Goal: Obtain resource: Obtain resource

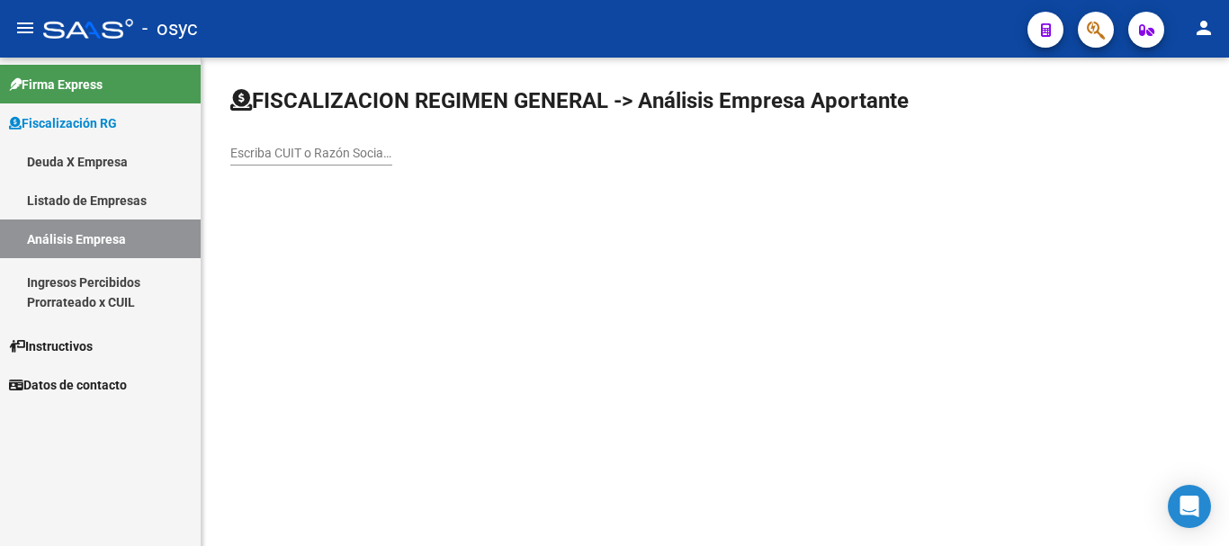
click at [1211, 48] on mat-toolbar "menu - osyc person" at bounding box center [614, 29] width 1229 height 58
click at [1206, 31] on mat-icon "person" at bounding box center [1204, 28] width 22 height 22
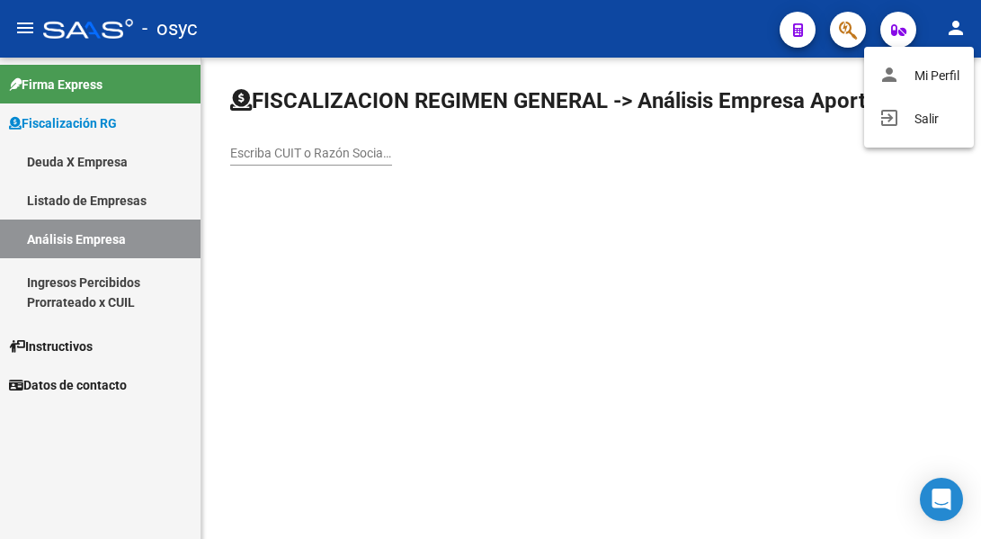
click at [677, 238] on div at bounding box center [490, 269] width 981 height 539
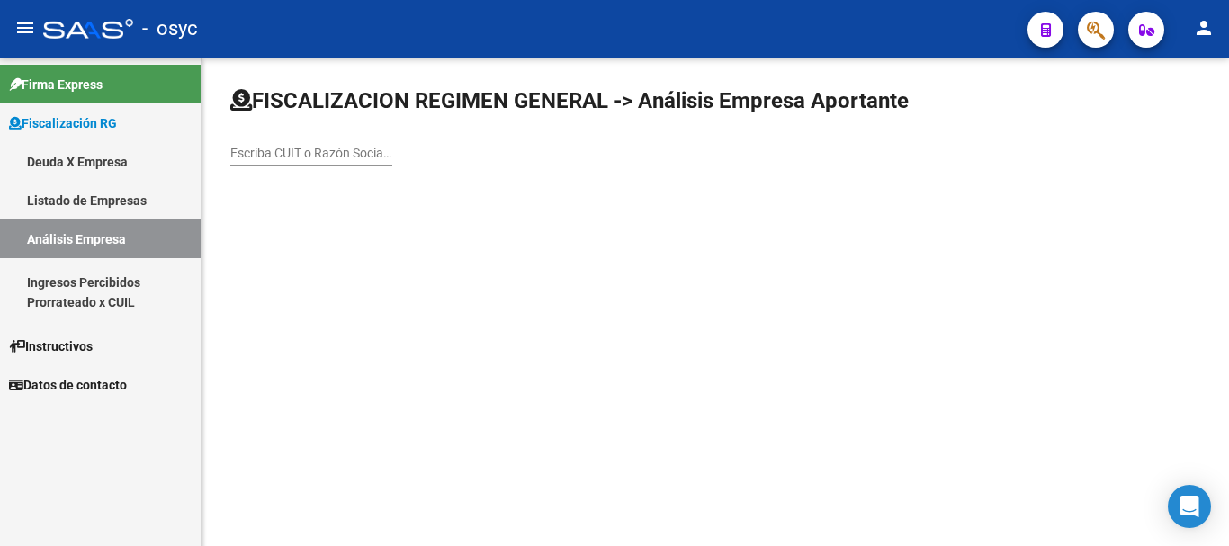
click at [68, 349] on span "Instructivos" at bounding box center [51, 346] width 84 height 20
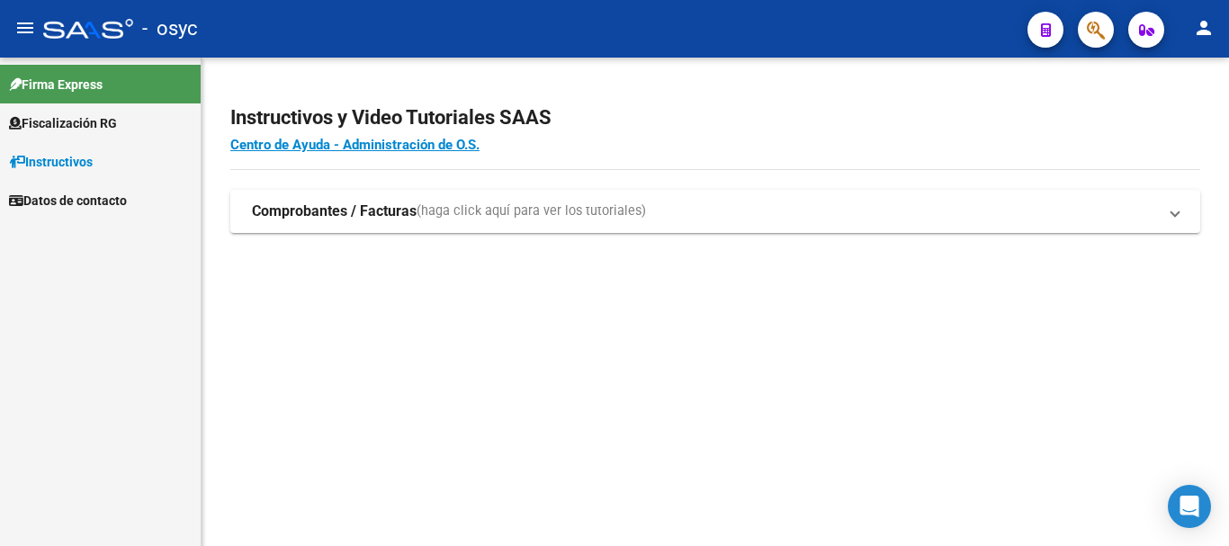
click at [87, 221] on div "Firma Express Fiscalización RG Deuda X Empresa Listado de Empresas Análisis Emp…" at bounding box center [100, 302] width 201 height 488
click at [86, 195] on span "Datos de contacto" at bounding box center [68, 201] width 118 height 20
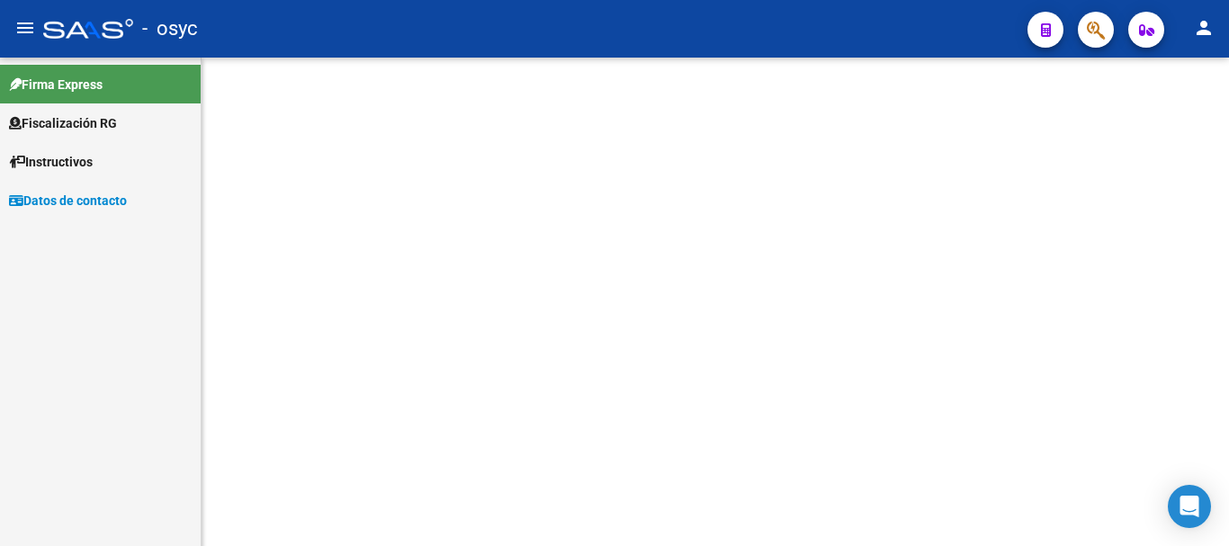
click at [94, 123] on span "Fiscalización RG" at bounding box center [63, 123] width 108 height 20
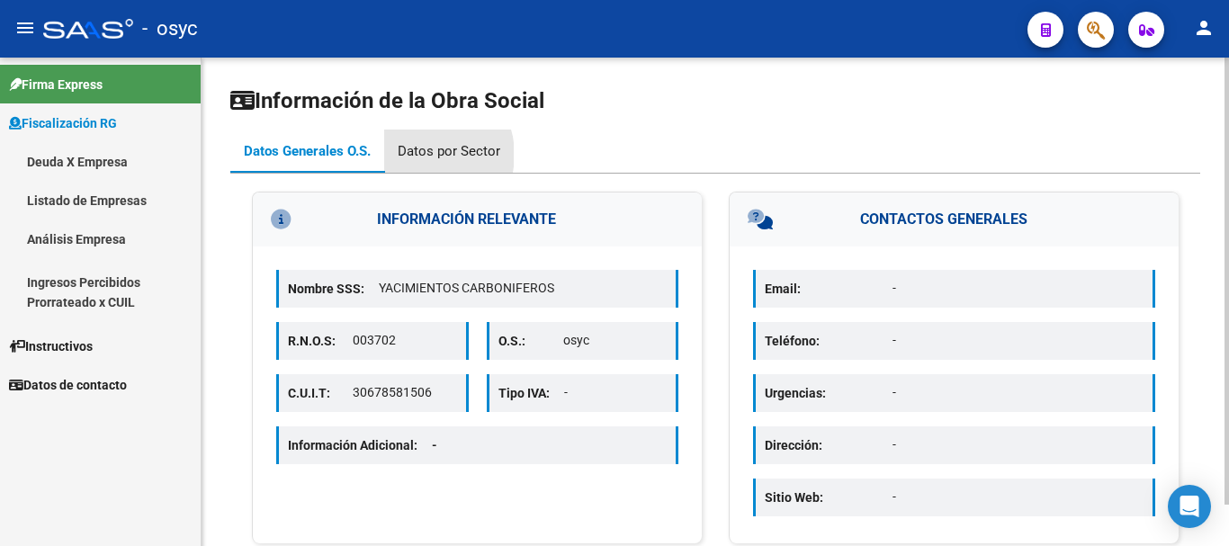
click at [421, 155] on div "Datos por Sector" at bounding box center [449, 151] width 103 height 20
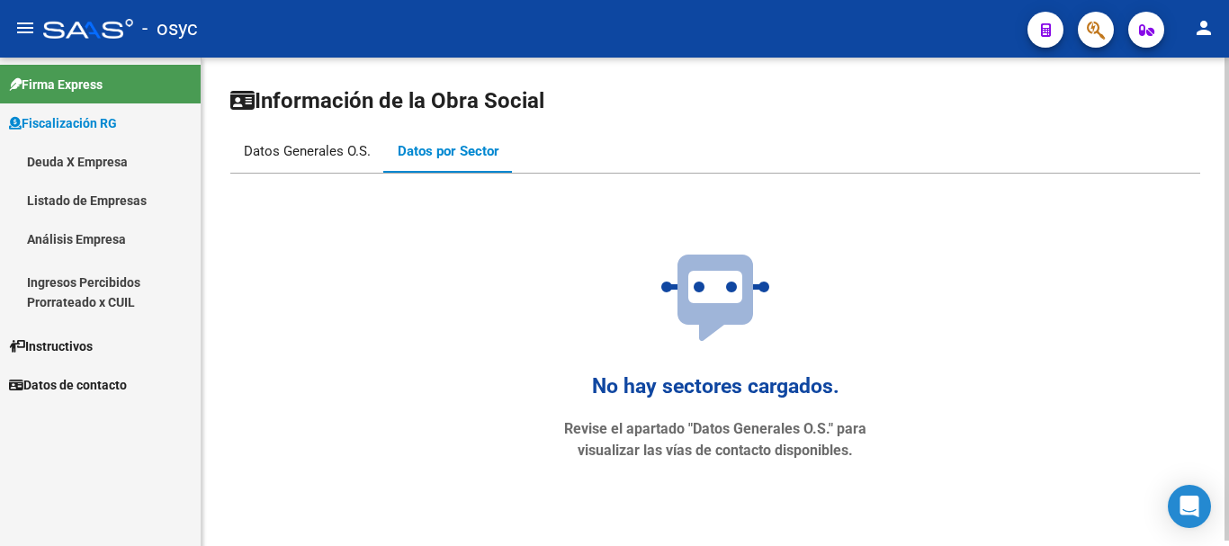
click at [338, 165] on div "Datos Generales O.S." at bounding box center [307, 151] width 154 height 43
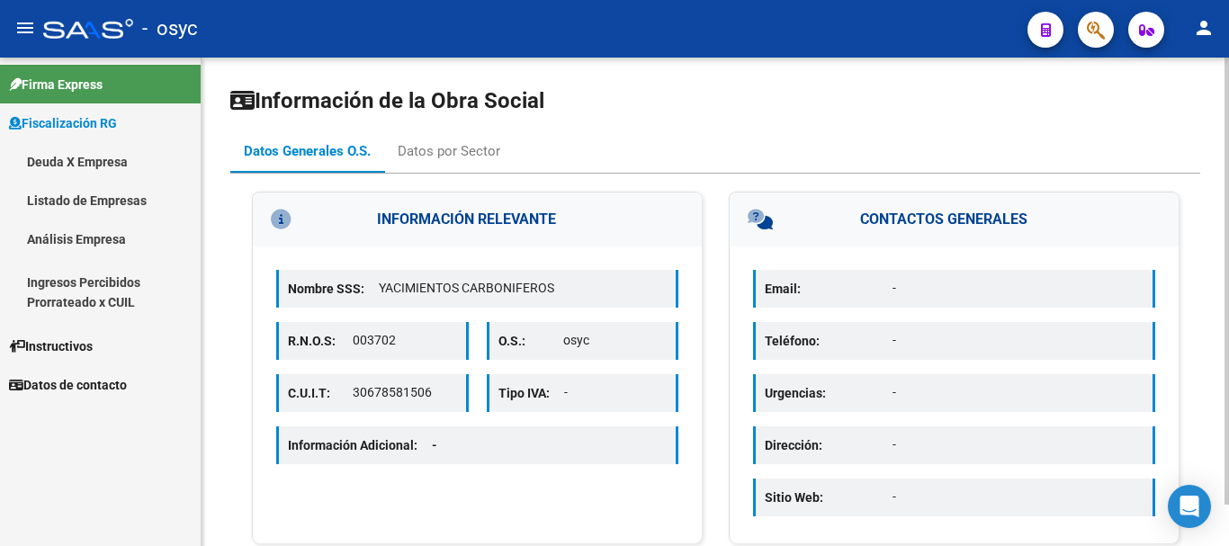
click at [594, 353] on div "O.S.: osyc" at bounding box center [583, 341] width 192 height 38
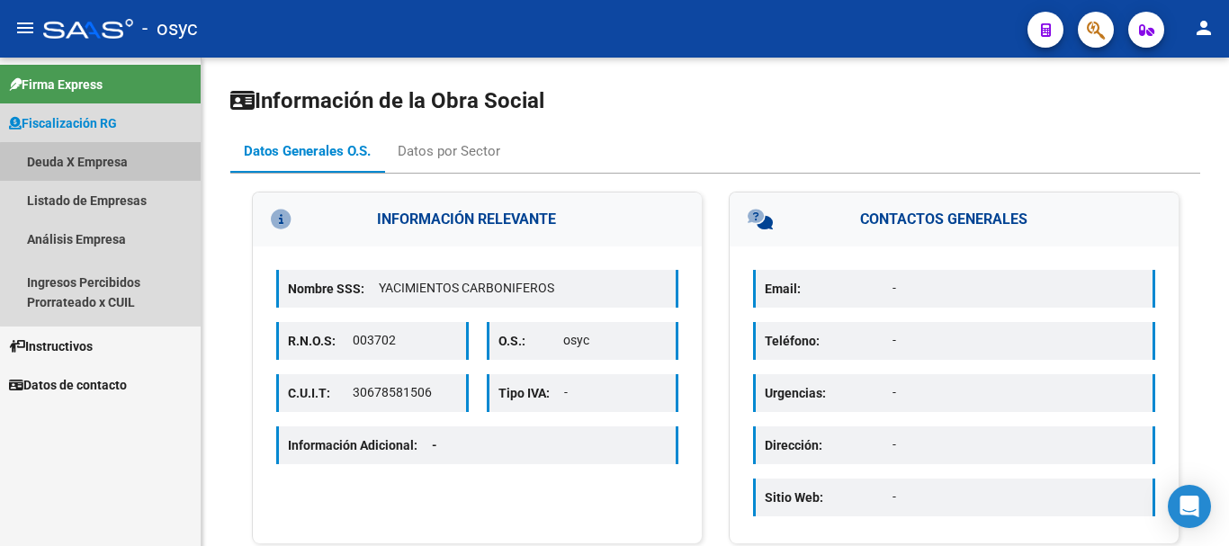
click at [103, 174] on link "Deuda X Empresa" at bounding box center [100, 161] width 201 height 39
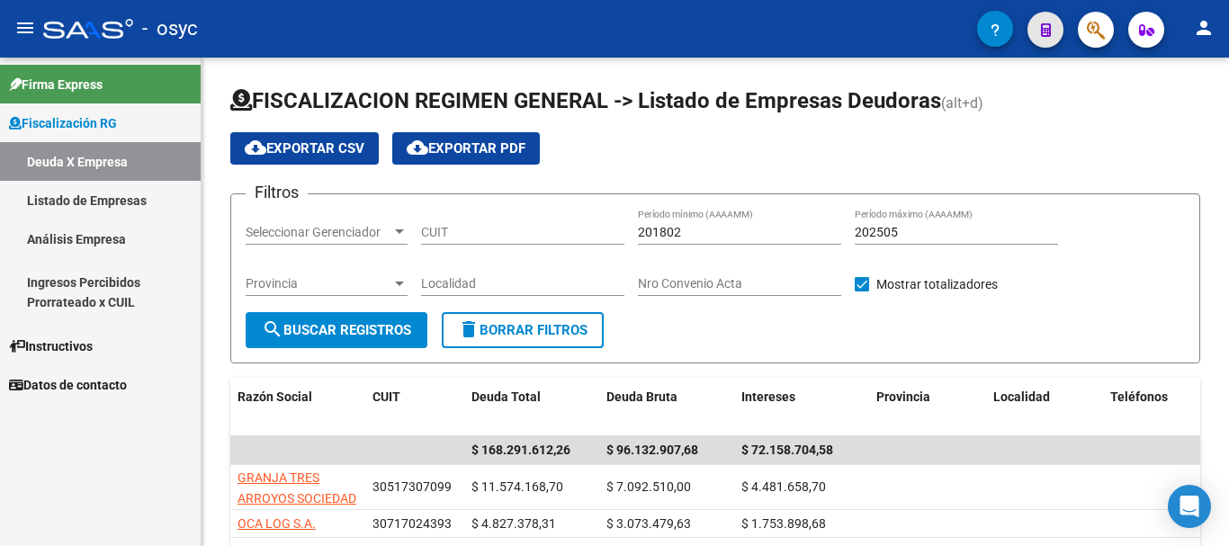
click at [1054, 31] on button "button" at bounding box center [1045, 30] width 36 height 36
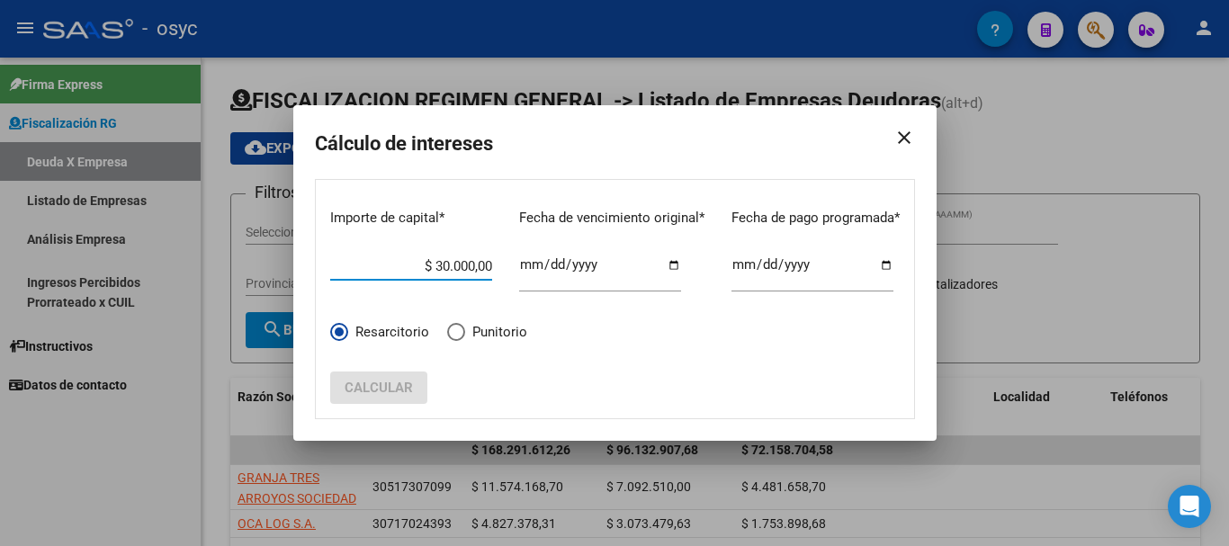
type input "$ 300.000,00"
click at [519, 267] on input "Ingresar fecha" at bounding box center [600, 271] width 162 height 29
type input "[DATE]"
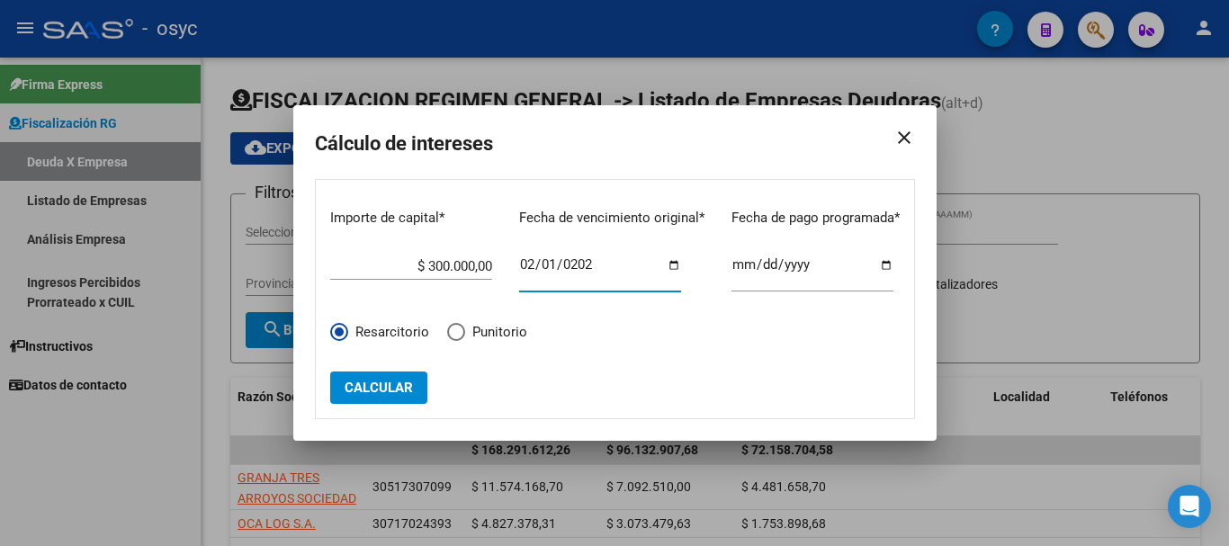
click at [398, 388] on span "Calcular" at bounding box center [378, 388] width 68 height 16
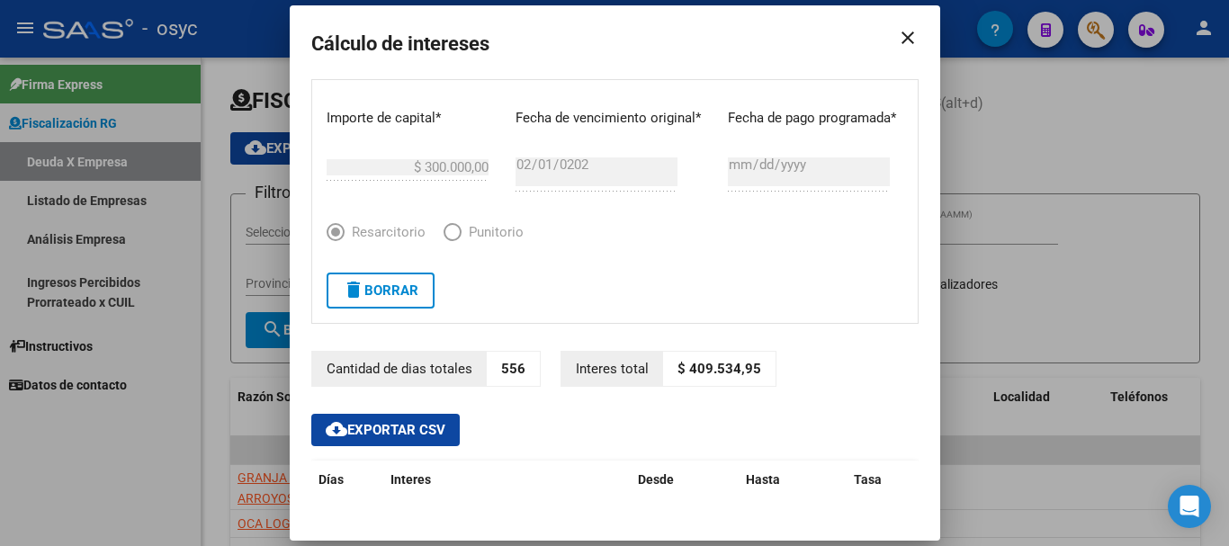
click at [907, 52] on mat-icon "close" at bounding box center [900, 38] width 36 height 50
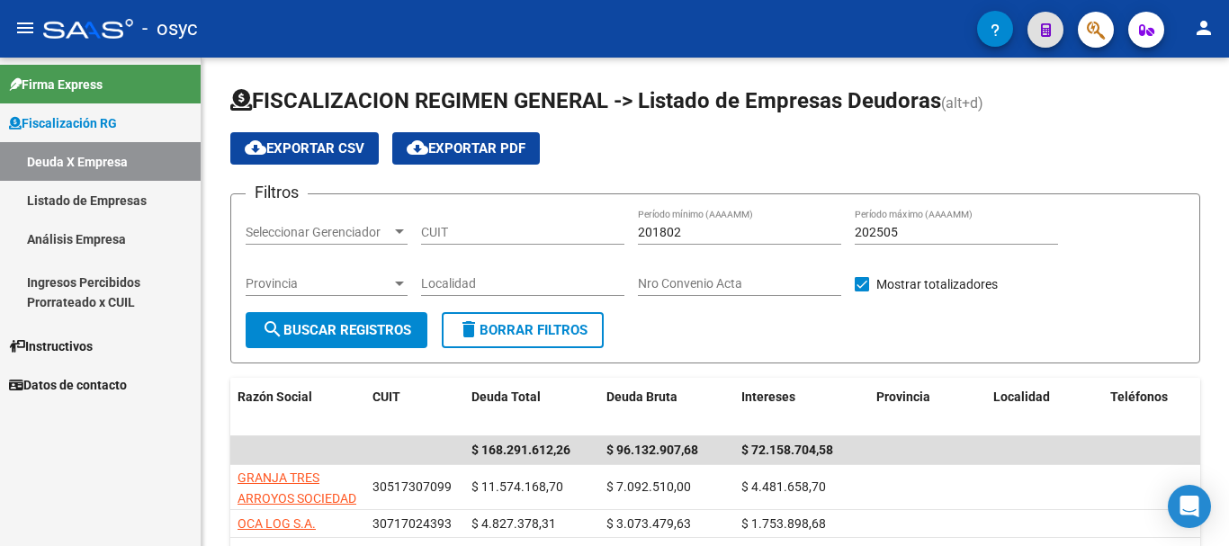
click at [1033, 46] on app-interest-calculator at bounding box center [1045, 29] width 36 height 37
click at [1044, 40] on span "button" at bounding box center [1046, 30] width 10 height 36
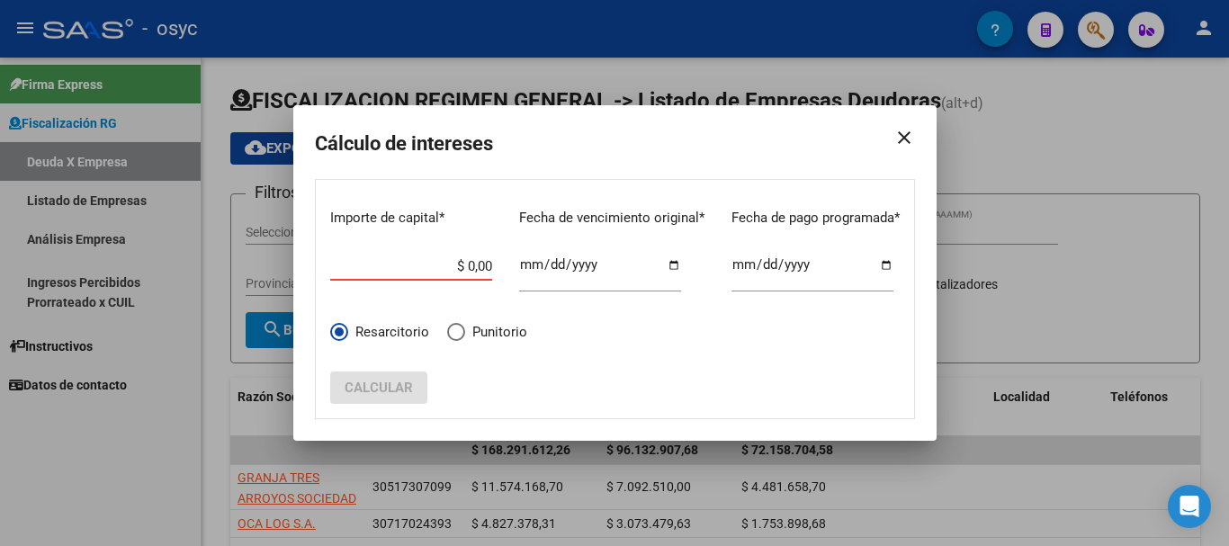
click at [370, 272] on input "$ 0,00" at bounding box center [411, 266] width 162 height 16
paste input "$ 132.368,81"
type input "$ 132.368,81"
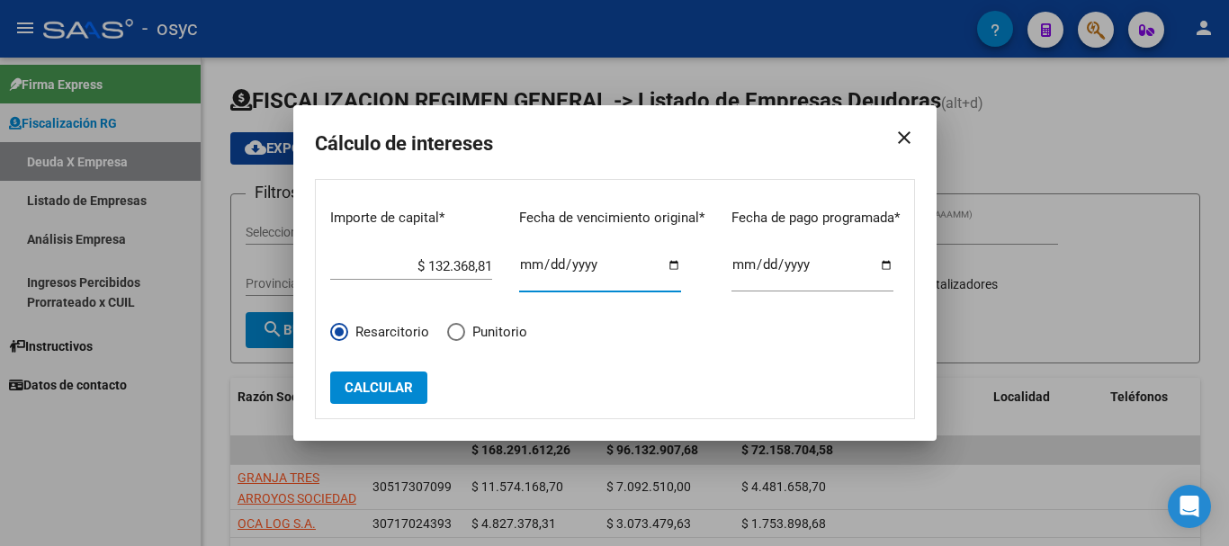
click at [384, 390] on span "Calcular" at bounding box center [378, 388] width 68 height 16
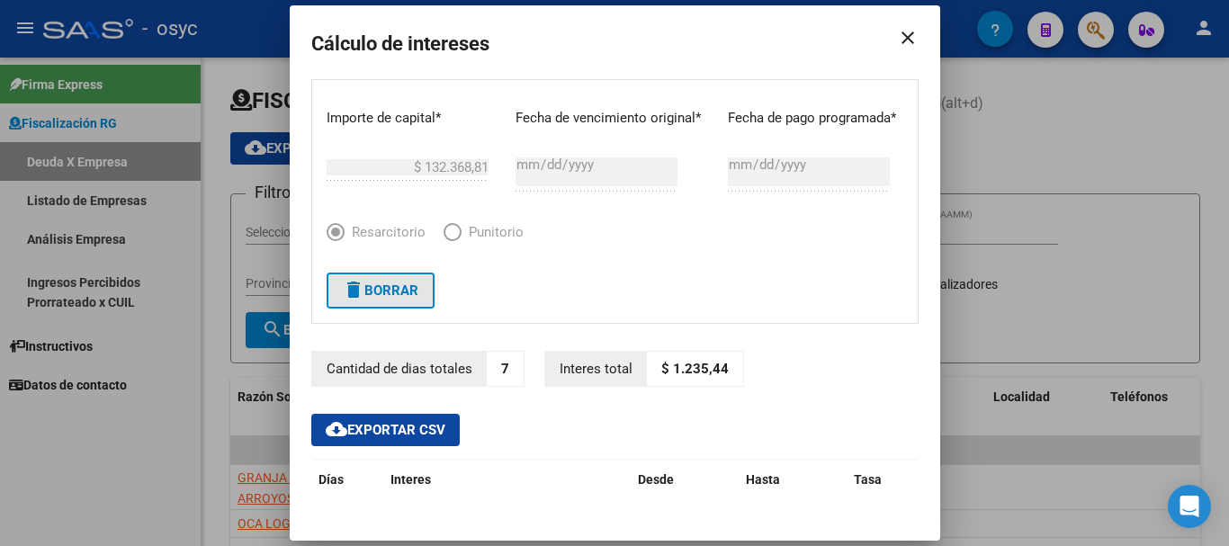
click at [380, 292] on span "delete Borrar" at bounding box center [381, 290] width 76 height 16
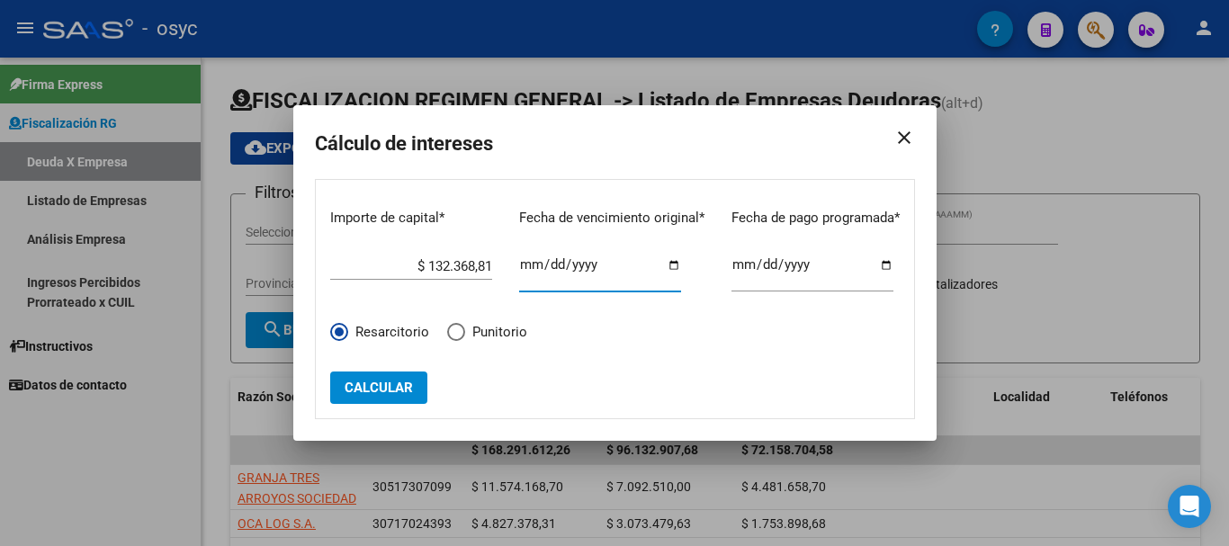
click at [568, 266] on input "[DATE]" at bounding box center [600, 271] width 162 height 29
click at [601, 266] on input "[DATE]" at bounding box center [600, 271] width 162 height 29
drag, startPoint x: 602, startPoint y: 266, endPoint x: 619, endPoint y: 258, distance: 18.9
click at [605, 265] on input "[DATE]" at bounding box center [600, 271] width 162 height 29
type input "[DATE]"
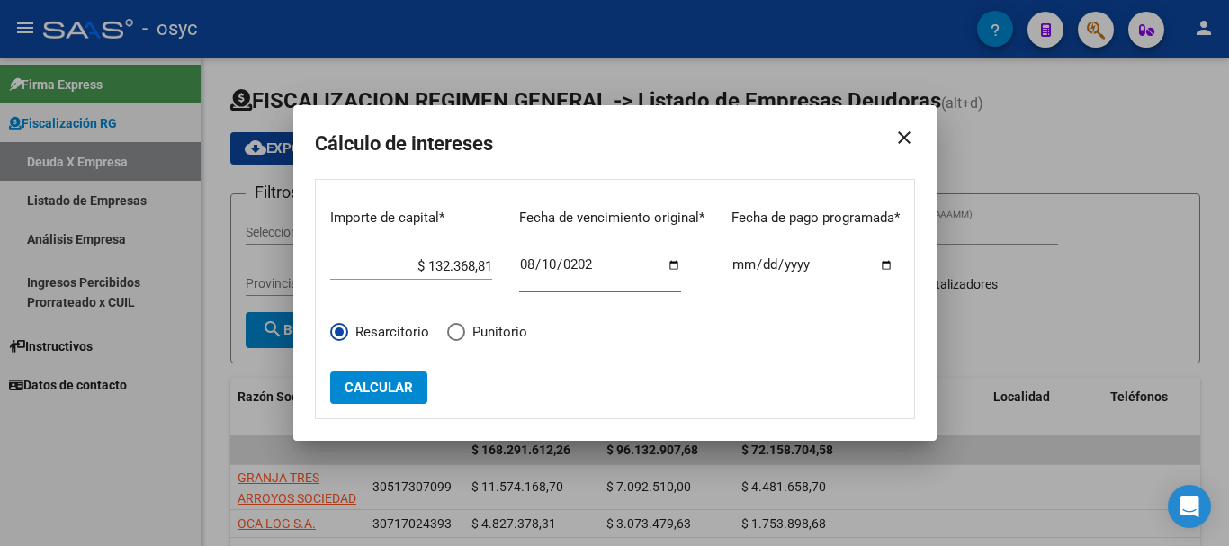
click at [368, 386] on span "Calcular" at bounding box center [378, 388] width 68 height 16
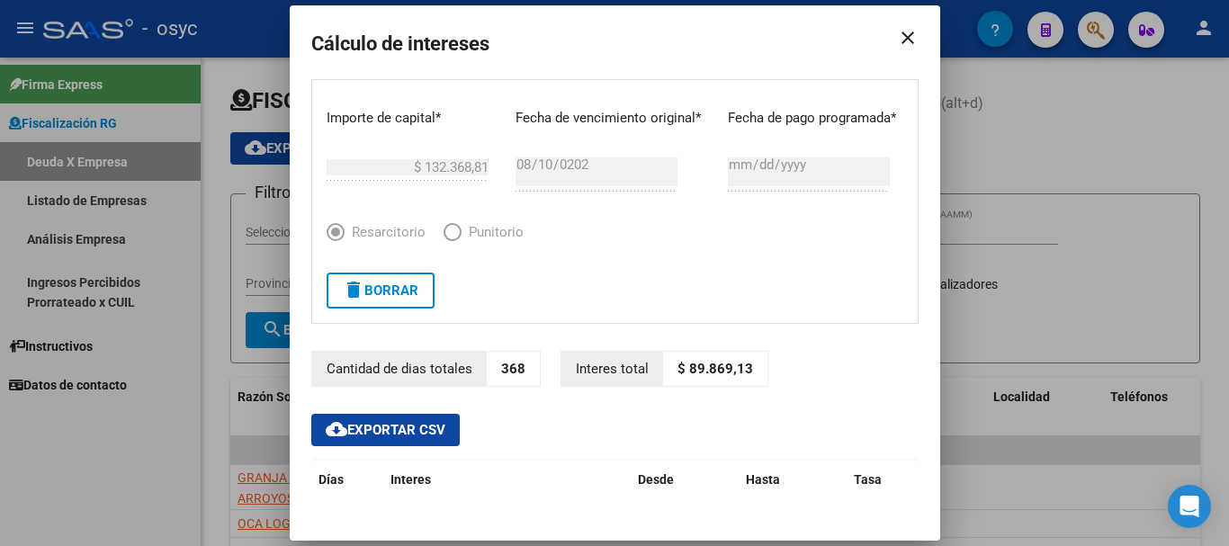
click at [505, 371] on p "368" at bounding box center [513, 369] width 53 height 35
copy p "368"
drag, startPoint x: 746, startPoint y: 362, endPoint x: 679, endPoint y: 366, distance: 66.7
click at [679, 366] on p "$ 89.869,13" at bounding box center [715, 369] width 104 height 35
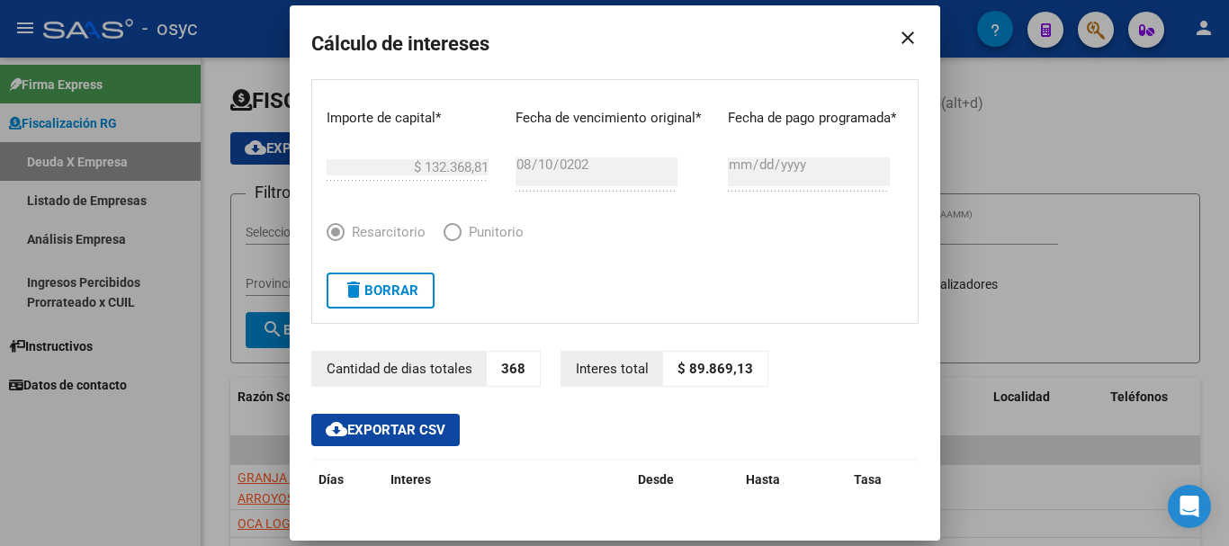
copy p "89.869,13"
click at [392, 290] on span "delete Borrar" at bounding box center [381, 290] width 76 height 16
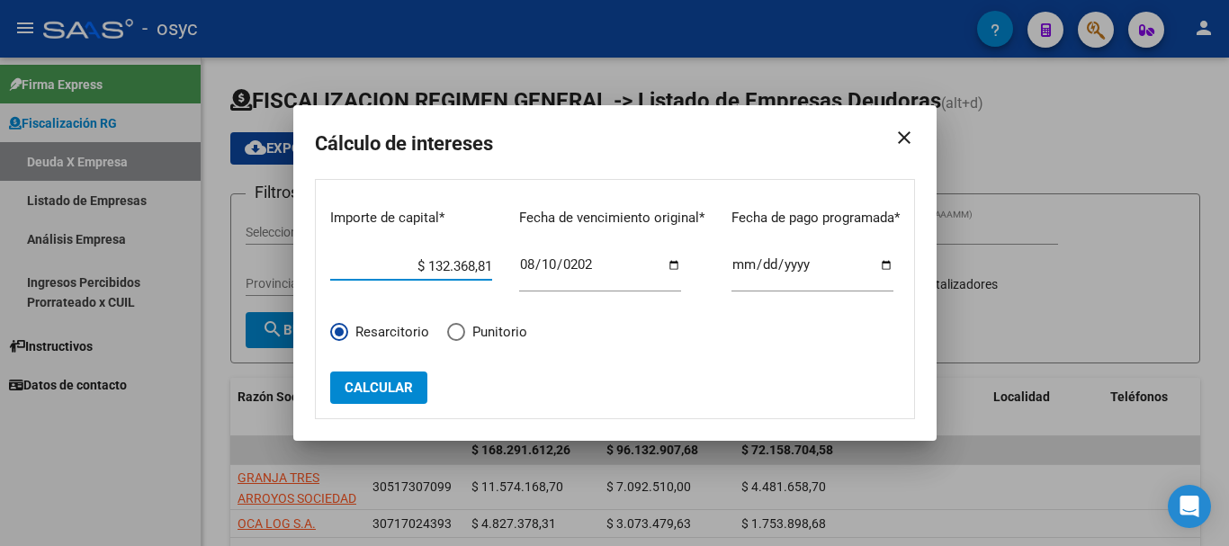
click at [453, 268] on input "$ 132.368,81" at bounding box center [411, 266] width 162 height 16
paste input "$ 138.853,54"
type input "$ 138.853,54"
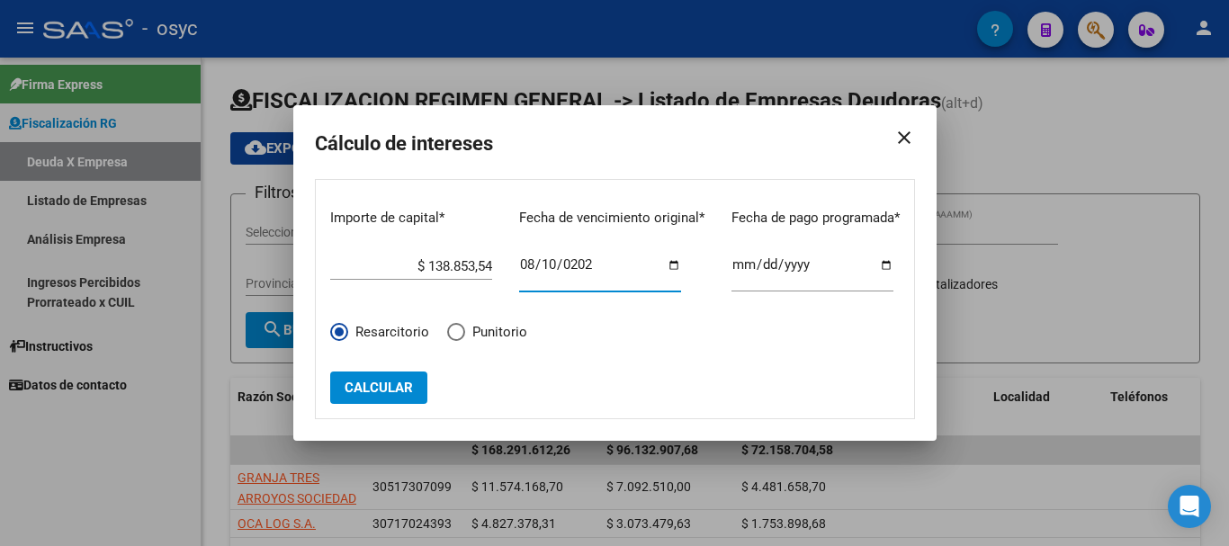
type input "[DATE]"
click at [391, 389] on span "Calcular" at bounding box center [378, 388] width 68 height 16
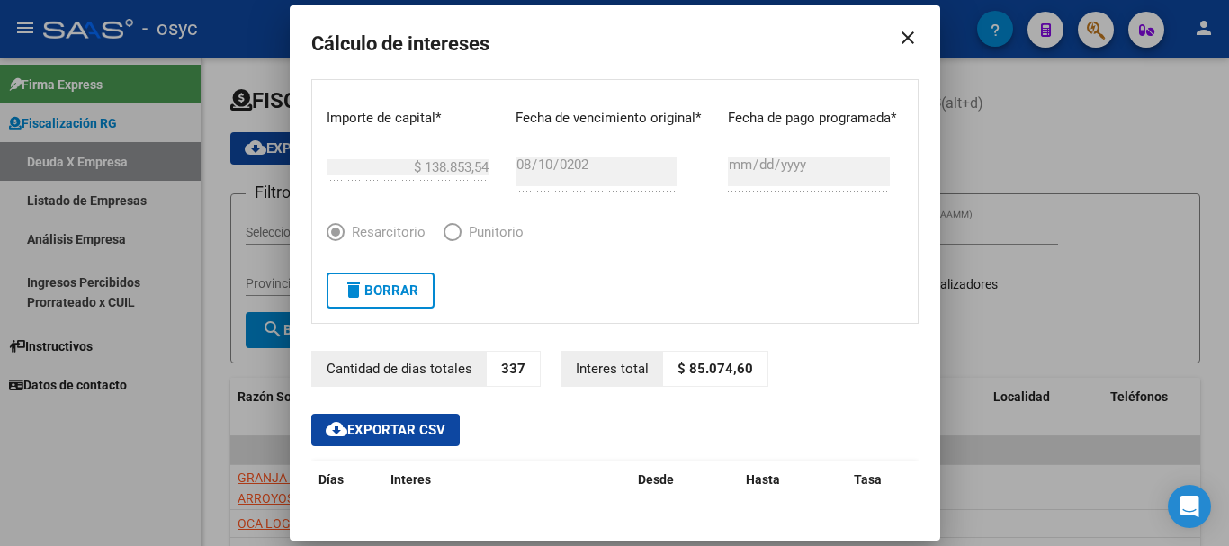
drag, startPoint x: 676, startPoint y: 370, endPoint x: 735, endPoint y: 370, distance: 58.5
click at [735, 370] on p "$ 85.074,60" at bounding box center [715, 369] width 104 height 35
copy p "85.074,60"
click at [402, 306] on button "delete Borrar" at bounding box center [380, 291] width 108 height 36
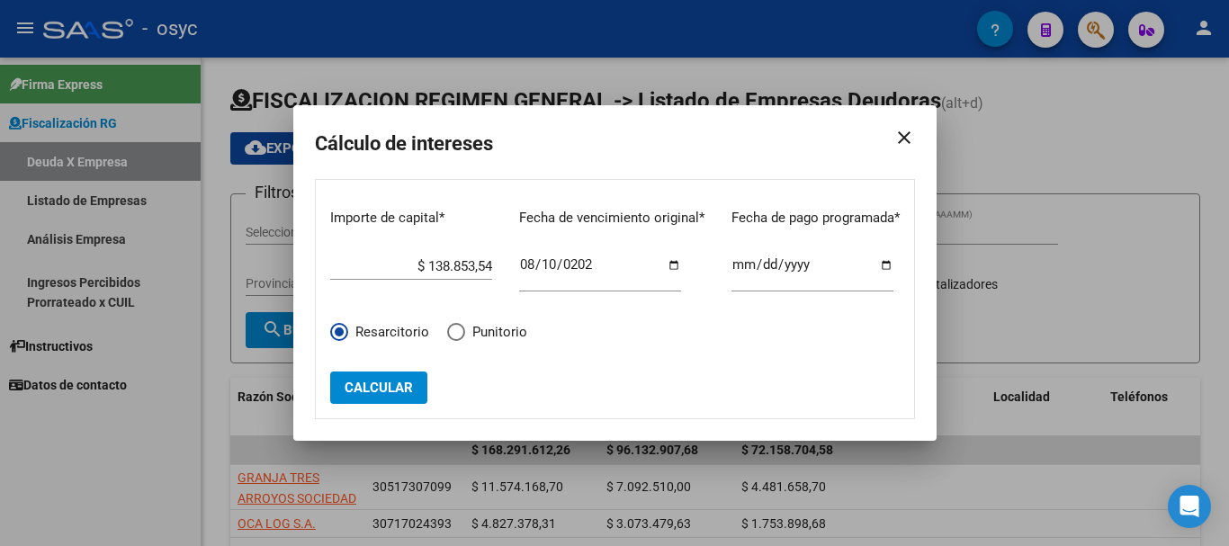
click at [389, 381] on span "Calcular" at bounding box center [378, 388] width 68 height 16
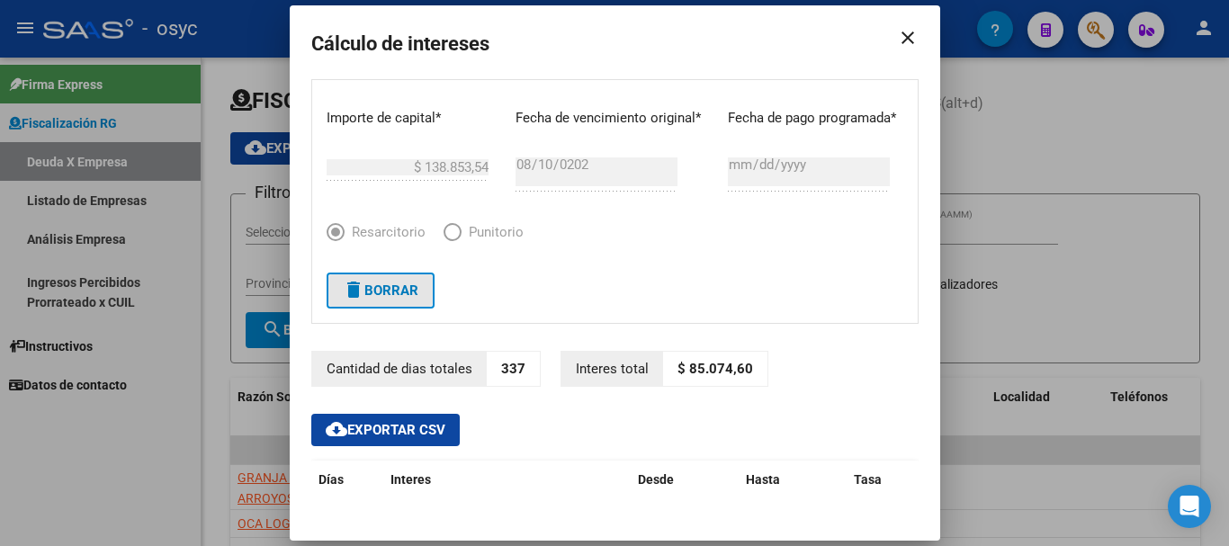
click at [394, 291] on span "delete Borrar" at bounding box center [381, 290] width 76 height 16
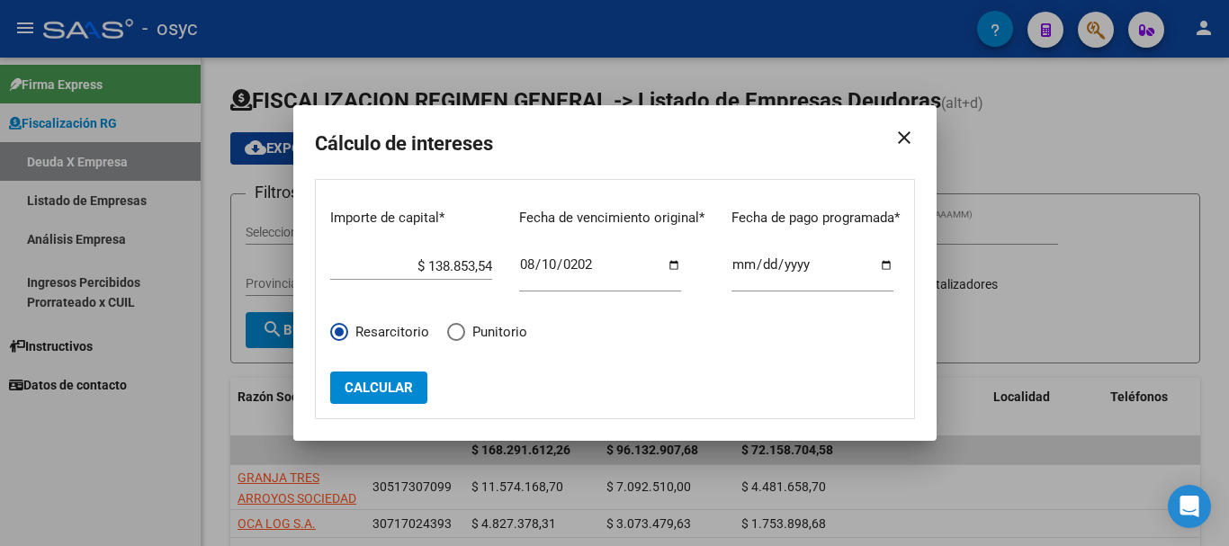
click at [424, 260] on input "$ 138.853,54" at bounding box center [411, 266] width 162 height 16
paste input "$ 127.604,03"
type input "$ 127.604,03"
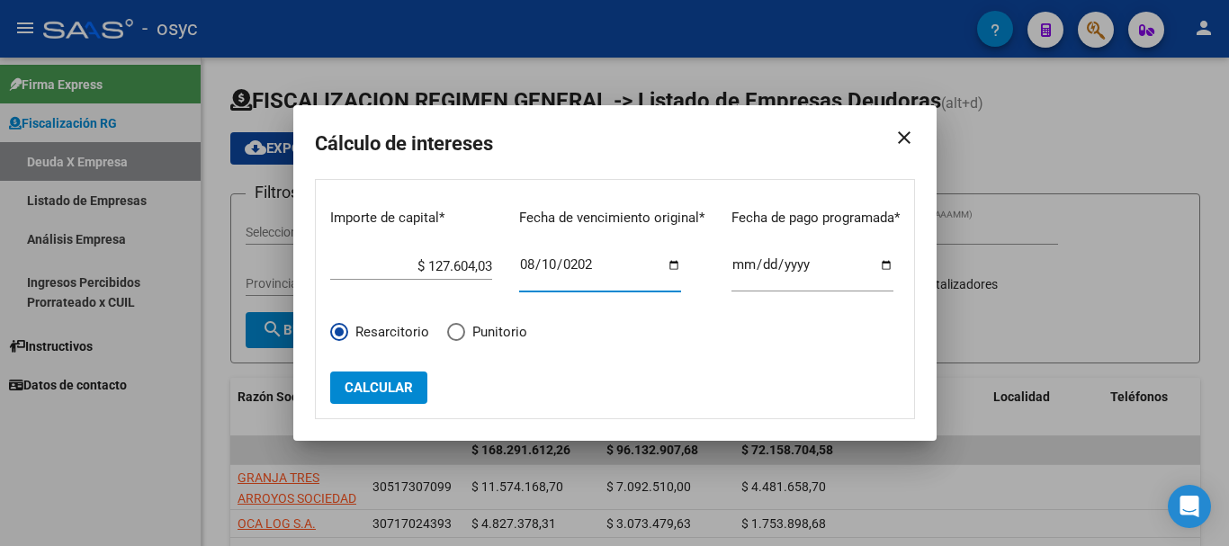
type input "[DATE]"
click at [360, 408] on form "Importe de capital * $ 127.604,03 Ingrese el importe Fecha de vencimiento origi…" at bounding box center [615, 299] width 600 height 240
click at [374, 397] on button "Calcular" at bounding box center [378, 387] width 97 height 32
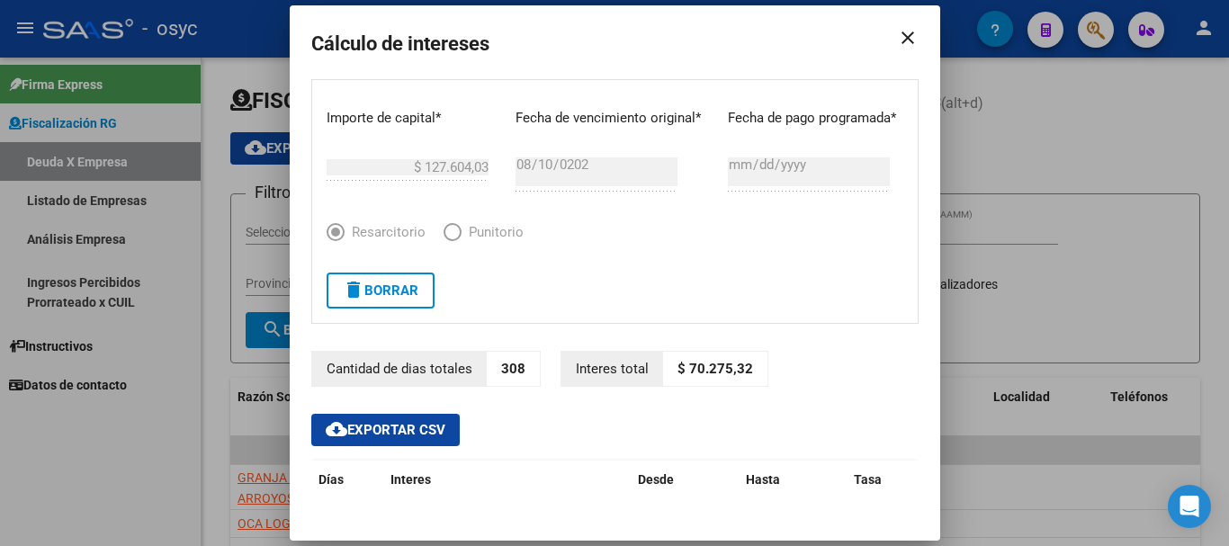
drag, startPoint x: 684, startPoint y: 369, endPoint x: 735, endPoint y: 369, distance: 51.3
click at [735, 369] on p "$ 70.275,32" at bounding box center [715, 369] width 104 height 35
copy p "70.275,32"
click at [353, 295] on mat-icon "delete" at bounding box center [354, 290] width 22 height 22
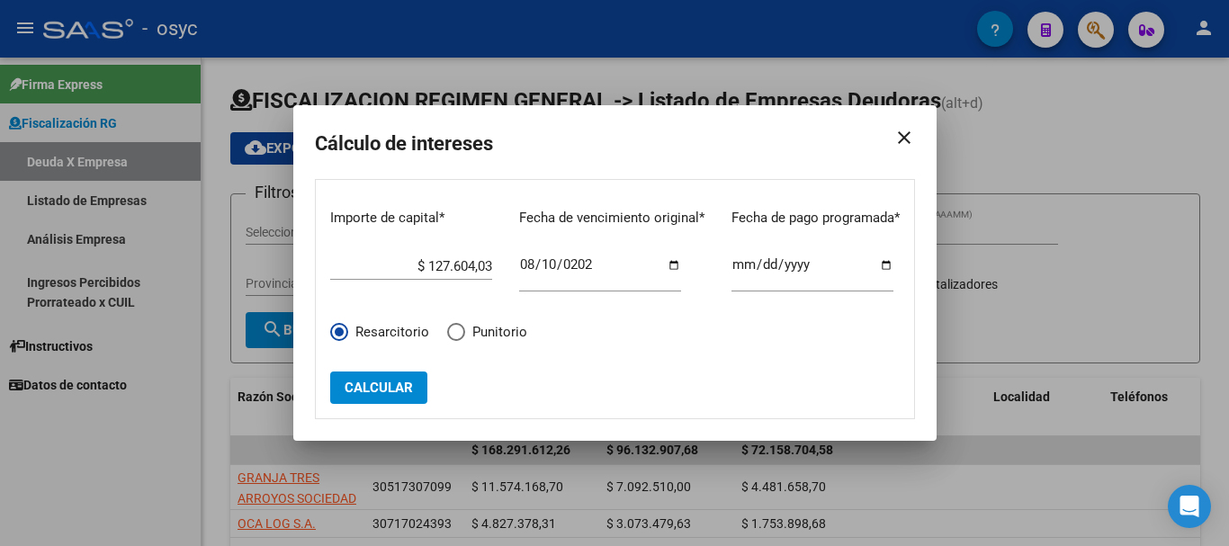
click at [409, 255] on div "$ 127.604,03 Ingrese el importe" at bounding box center [411, 260] width 162 height 39
click at [412, 262] on input "$ 127.604,03" at bounding box center [411, 266] width 162 height 16
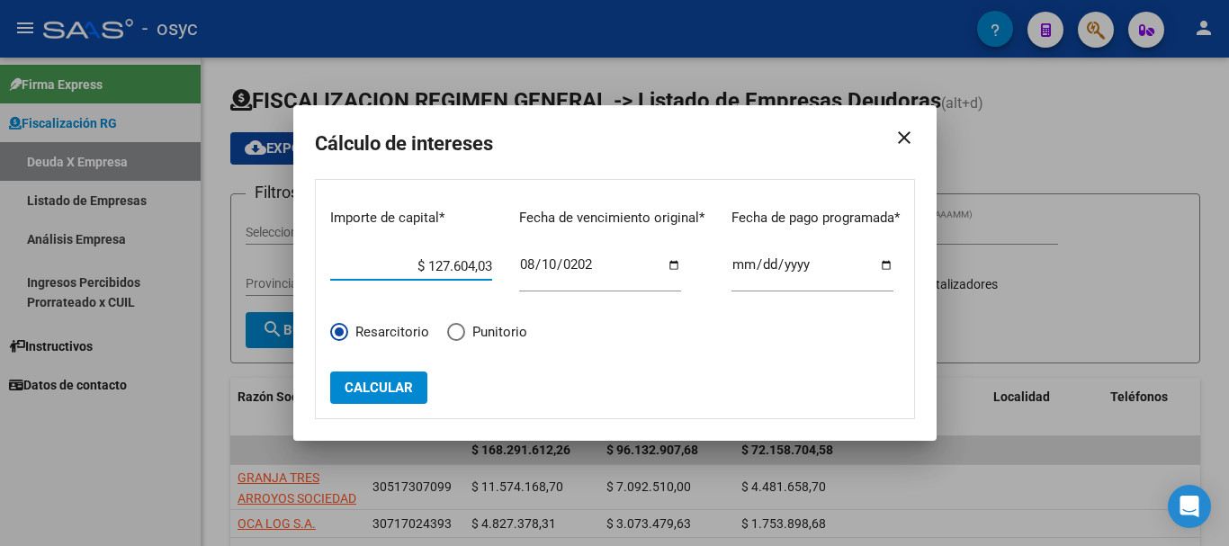
click at [412, 262] on input "$ 127.604,03" at bounding box center [411, 266] width 162 height 16
paste input "$ 166.066,20"
type input "$ 166.066,20"
type input "[DATE]"
click at [352, 388] on span "Calcular" at bounding box center [378, 388] width 68 height 16
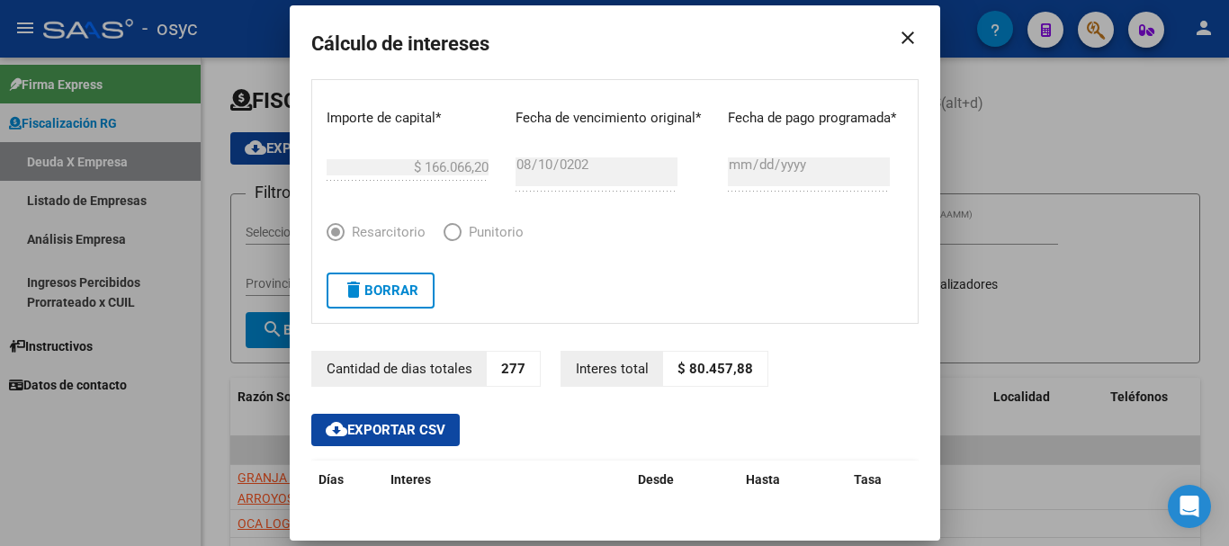
drag, startPoint x: 675, startPoint y: 369, endPoint x: 736, endPoint y: 369, distance: 60.3
click at [736, 369] on p "$ 80.457,88" at bounding box center [715, 369] width 104 height 35
copy p "80.457,88"
click at [407, 294] on span "delete Borrar" at bounding box center [381, 290] width 76 height 16
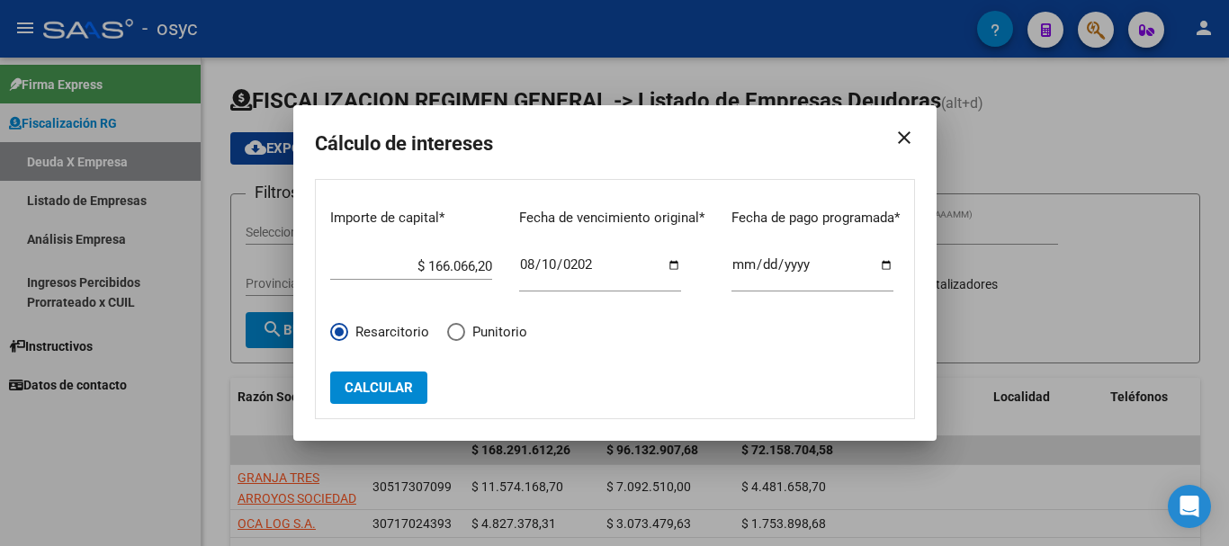
click at [447, 266] on input "$ 166.066,20" at bounding box center [411, 266] width 162 height 16
paste input "$ 131.573,42"
type input "$ 131.573,42"
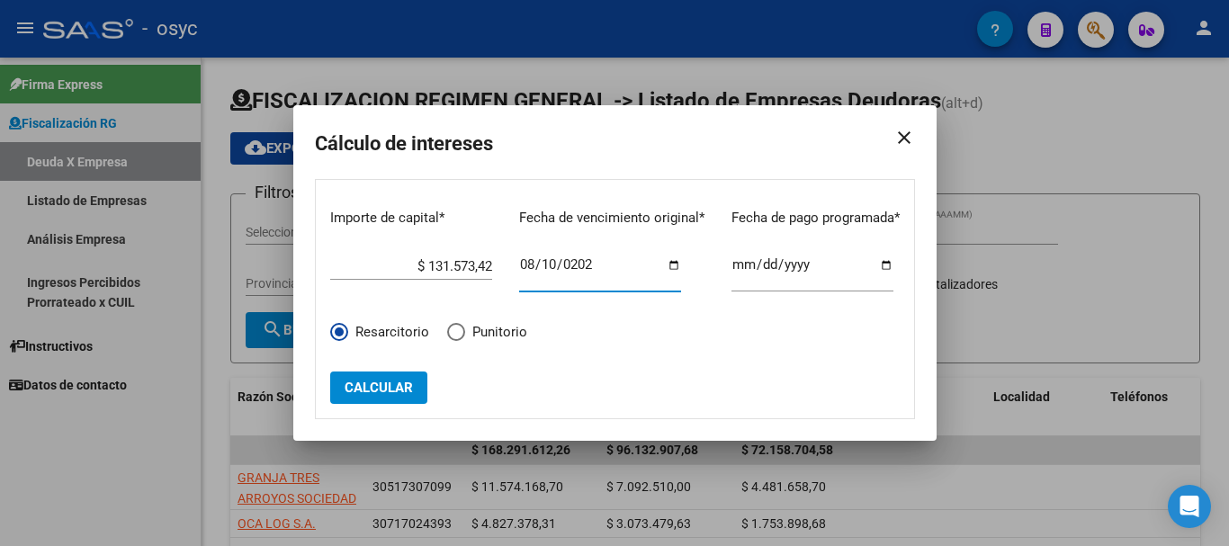
type input "[DATE]"
click at [406, 384] on span "Calcular" at bounding box center [378, 388] width 68 height 16
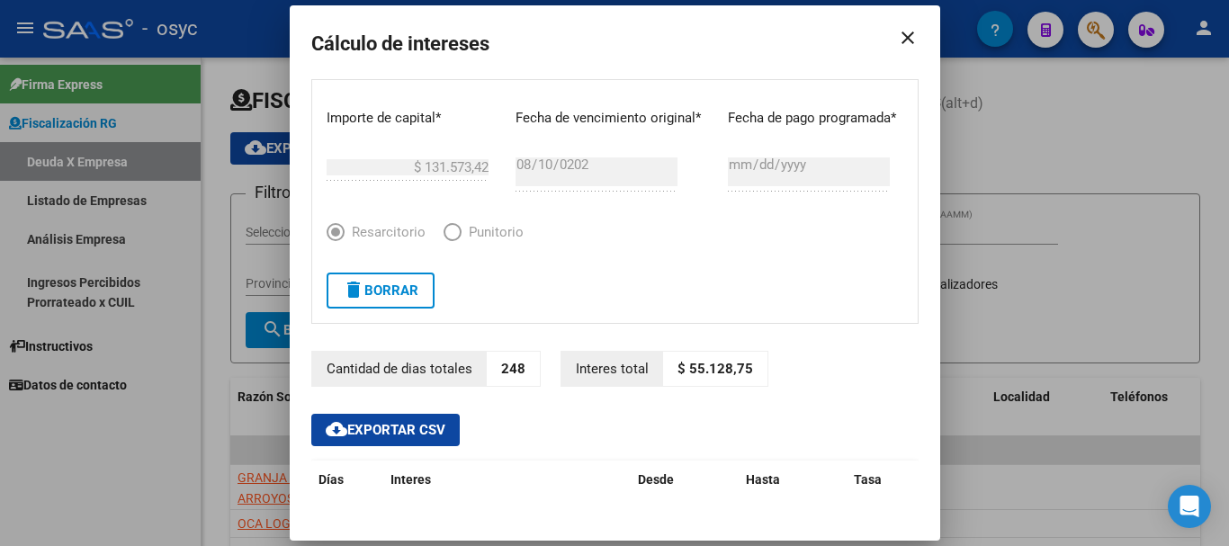
drag, startPoint x: 678, startPoint y: 368, endPoint x: 735, endPoint y: 368, distance: 56.7
click at [735, 368] on p "$ 55.128,75" at bounding box center [715, 369] width 104 height 35
copy p "55.128,75"
click at [399, 296] on span "delete Borrar" at bounding box center [381, 290] width 76 height 16
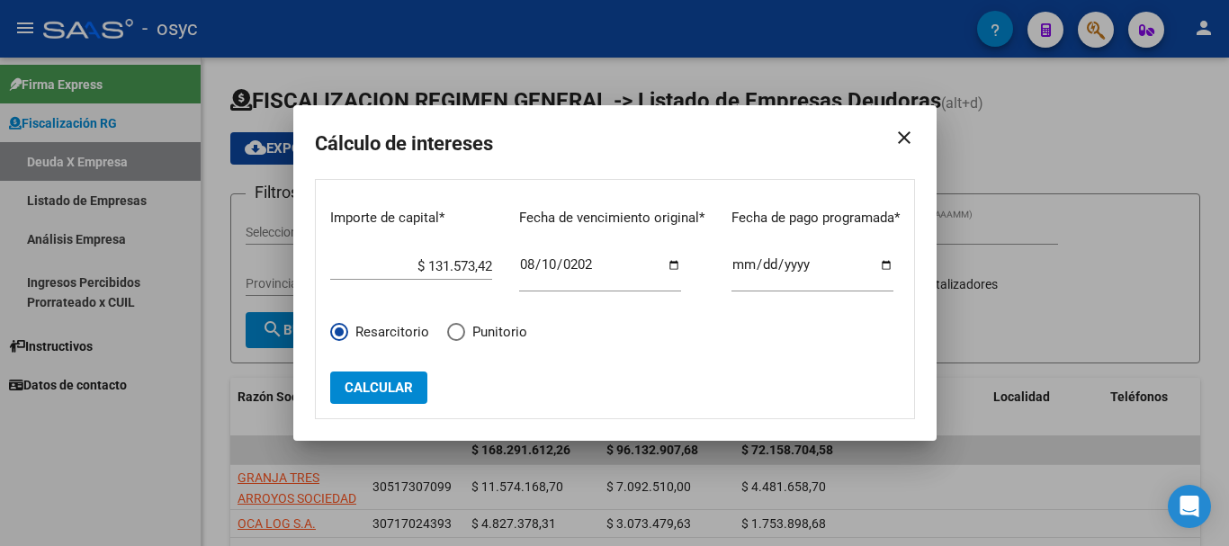
click at [434, 259] on input "$ 131.573,42" at bounding box center [411, 266] width 162 height 16
paste input "160269"
type input "$ 160.269,42"
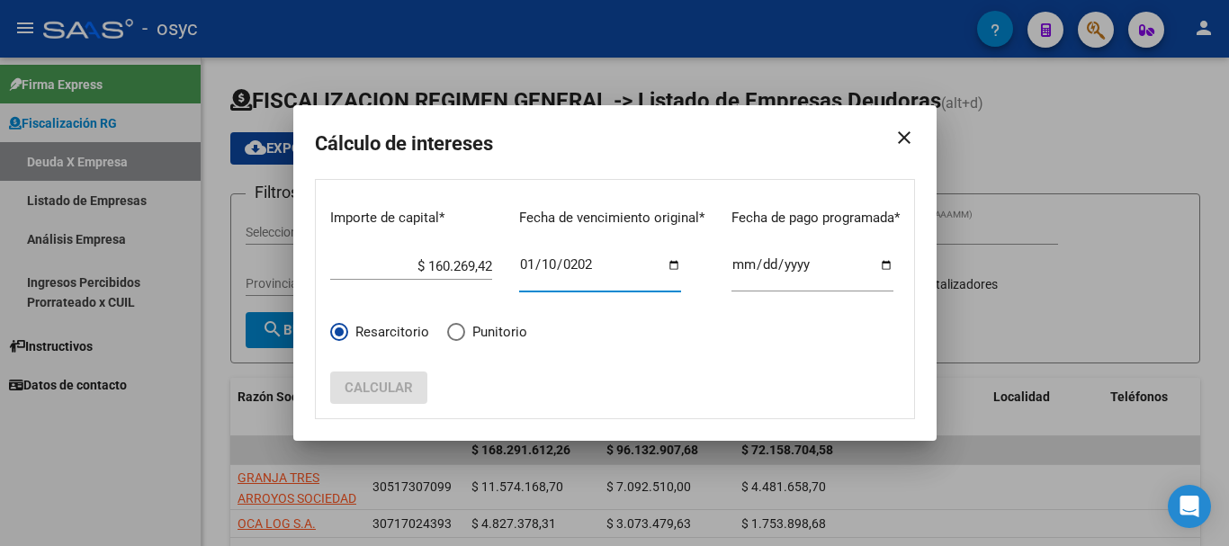
type input "[DATE]"
click at [376, 380] on span "Calcular" at bounding box center [378, 388] width 68 height 16
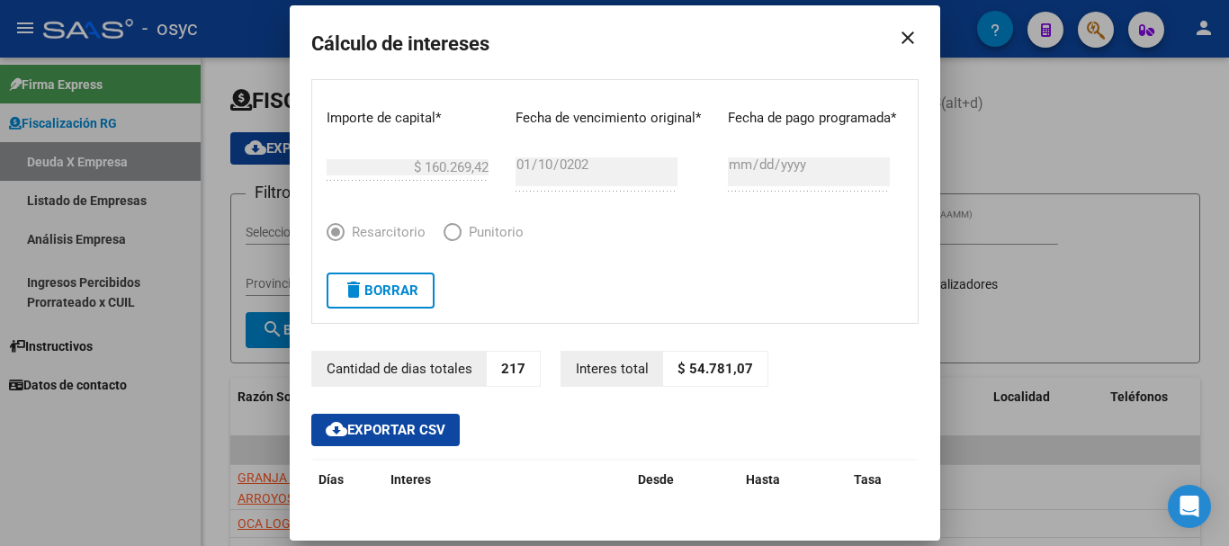
drag, startPoint x: 691, startPoint y: 362, endPoint x: 735, endPoint y: 362, distance: 44.1
click at [735, 362] on p "$ 54.781,07" at bounding box center [715, 369] width 104 height 35
copy p "54.781,07"
click at [396, 288] on span "delete Borrar" at bounding box center [381, 290] width 76 height 16
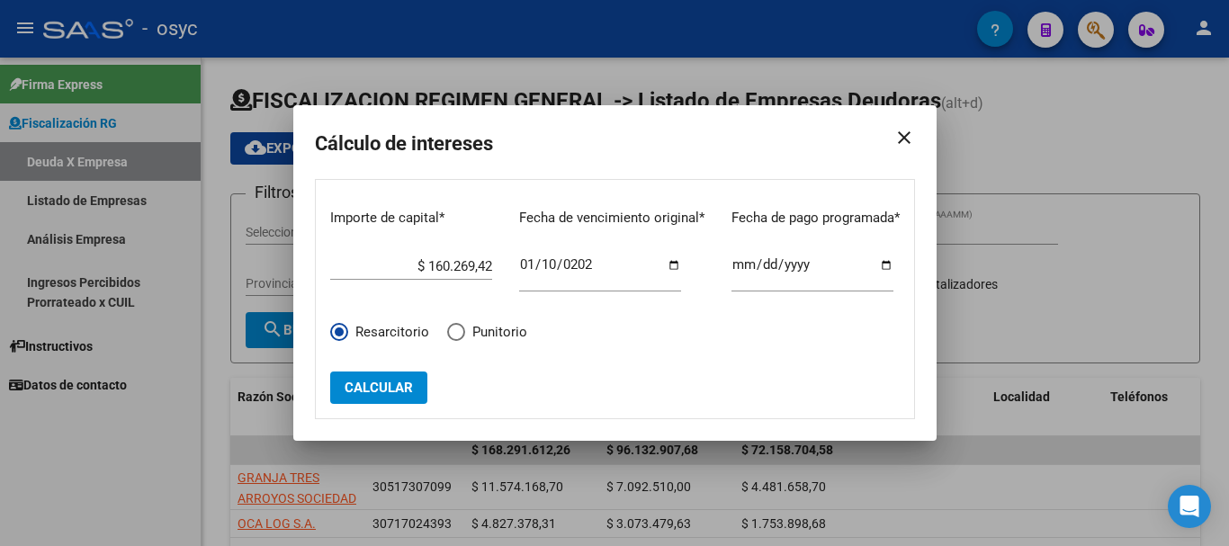
click at [433, 253] on div "$ 160.269,42 Ingrese el importe" at bounding box center [411, 260] width 162 height 39
click at [433, 259] on input "$ 160.269,42" at bounding box center [411, 266] width 162 height 16
click at [433, 255] on div "$ 160.269,42 Ingrese el importe" at bounding box center [411, 260] width 162 height 39
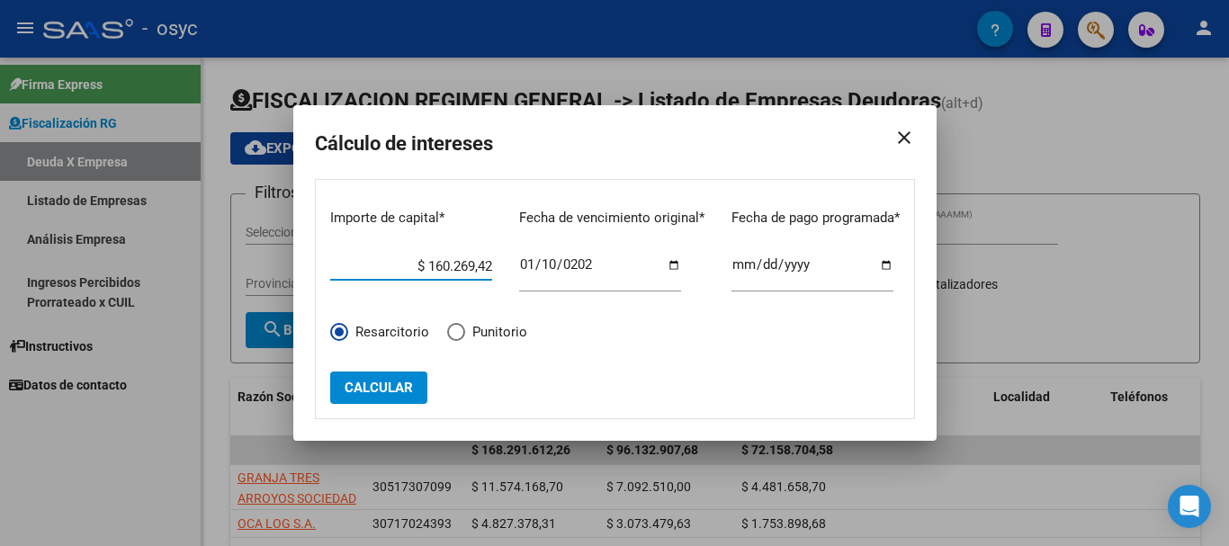
paste input "$ 137.446,42"
type input "$ 137.446,42"
type input "[DATE]"
click at [383, 396] on span "Calcular" at bounding box center [378, 388] width 68 height 16
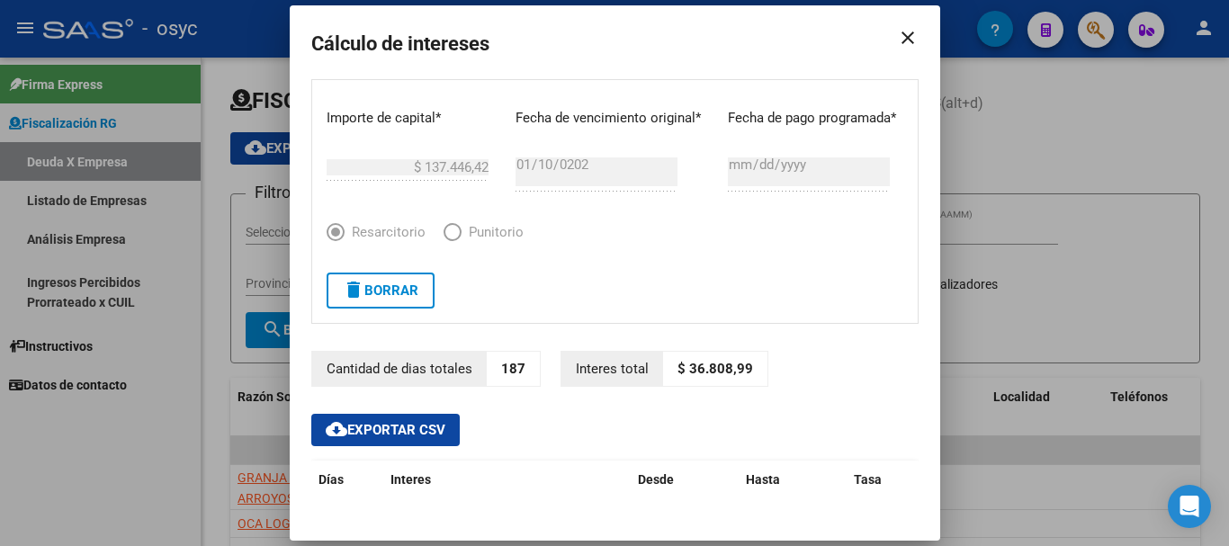
drag, startPoint x: 678, startPoint y: 366, endPoint x: 740, endPoint y: 368, distance: 62.1
click at [740, 368] on p "$ 36.808,99" at bounding box center [715, 369] width 104 height 35
copy p "36.808,99"
click at [378, 292] on span "delete Borrar" at bounding box center [381, 290] width 76 height 16
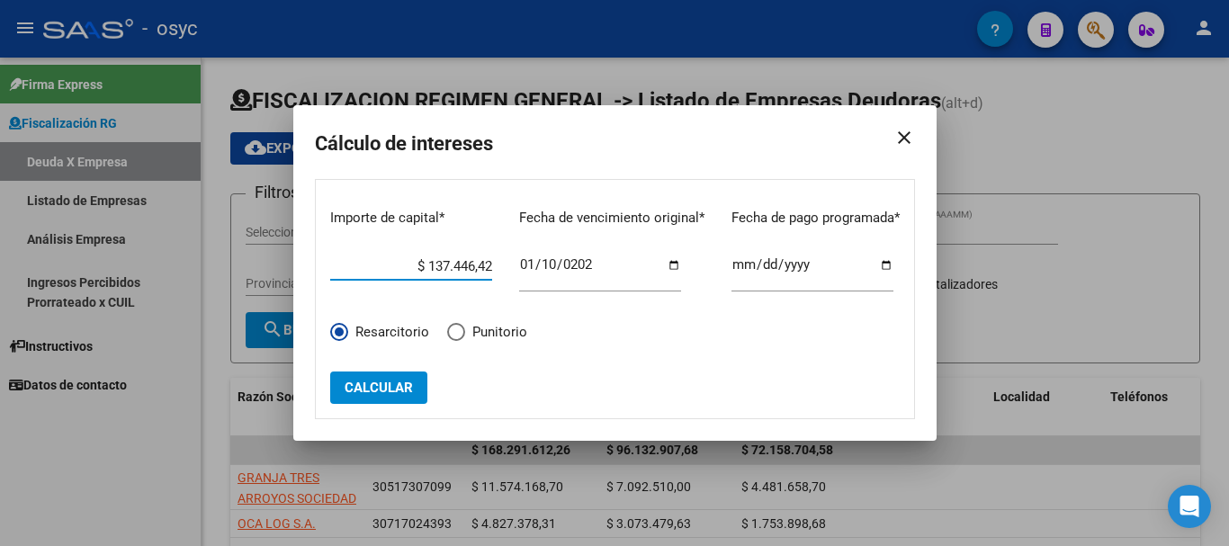
click at [429, 265] on input "$ 137.446,42" at bounding box center [411, 266] width 162 height 16
paste input "$ 141.640,08"
type input "$ 141.640,08"
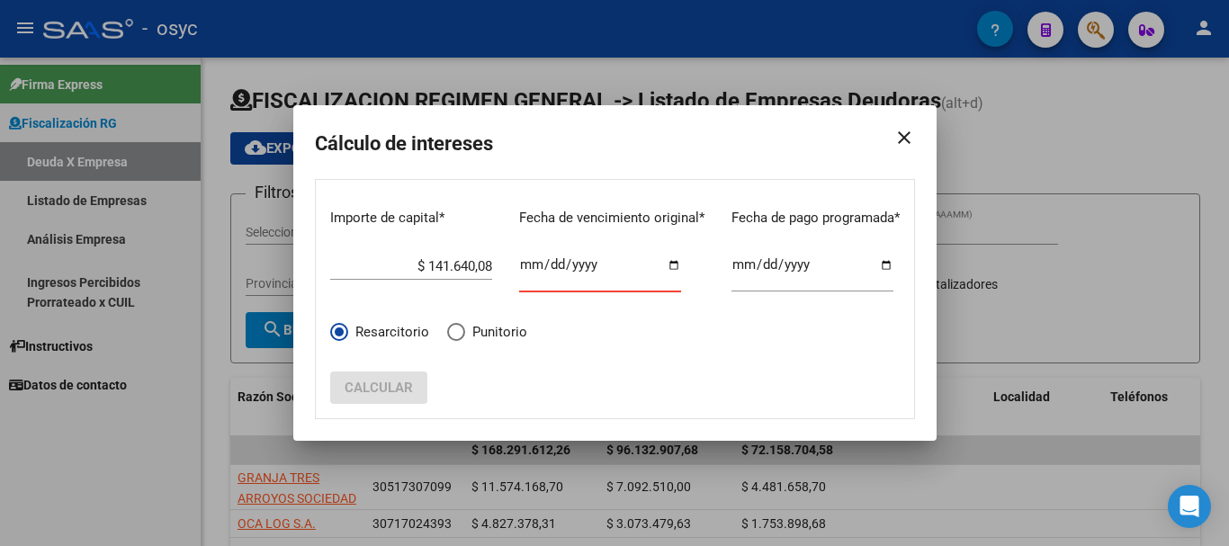
type input "[DATE]"
click button "Calcular" at bounding box center [378, 387] width 97 height 32
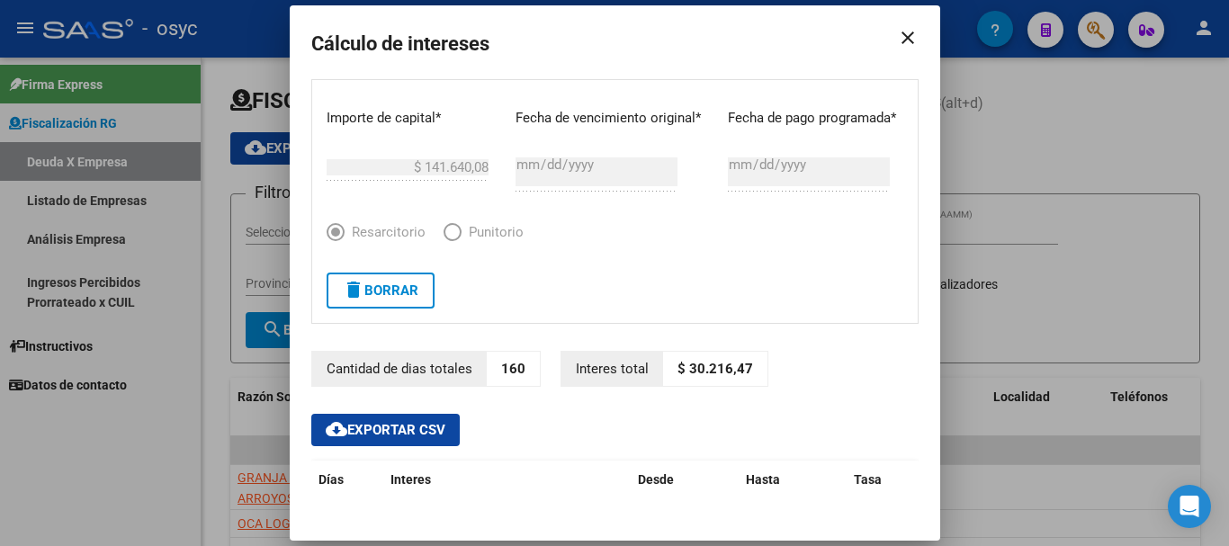
drag, startPoint x: 678, startPoint y: 369, endPoint x: 736, endPoint y: 369, distance: 57.6
click at [736, 369] on p "$ 30.216,47" at bounding box center [715, 369] width 104 height 35
copy p "30.216,47"
click at [376, 300] on button "delete Borrar" at bounding box center [380, 291] width 108 height 36
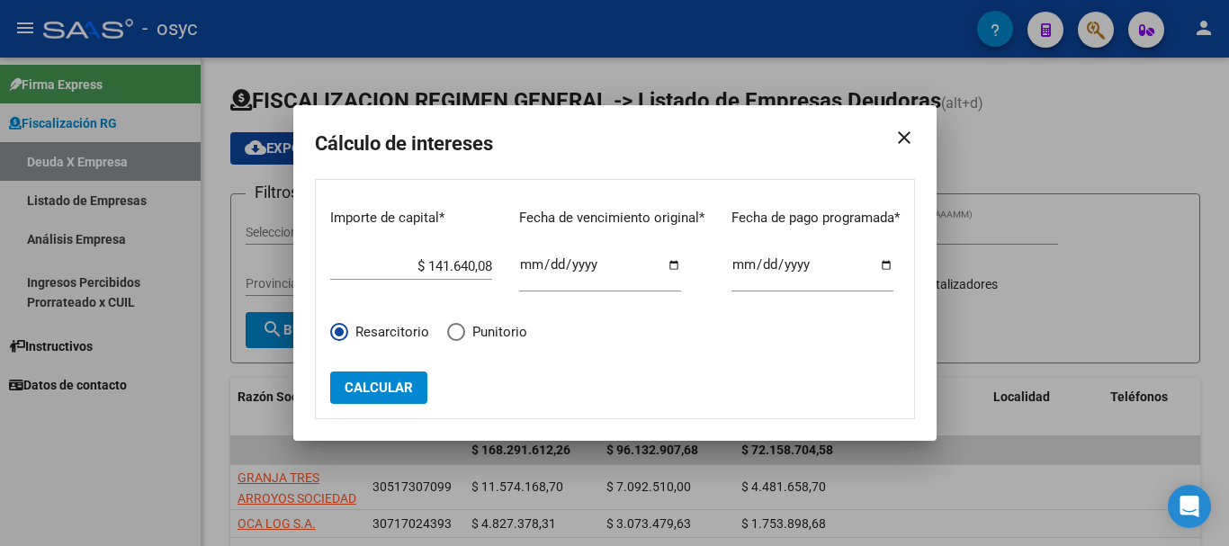
click at [433, 266] on input "$ 141.640,08" at bounding box center [411, 266] width 162 height 16
paste input "$ 179.645,74"
type input "$ 179.645,74"
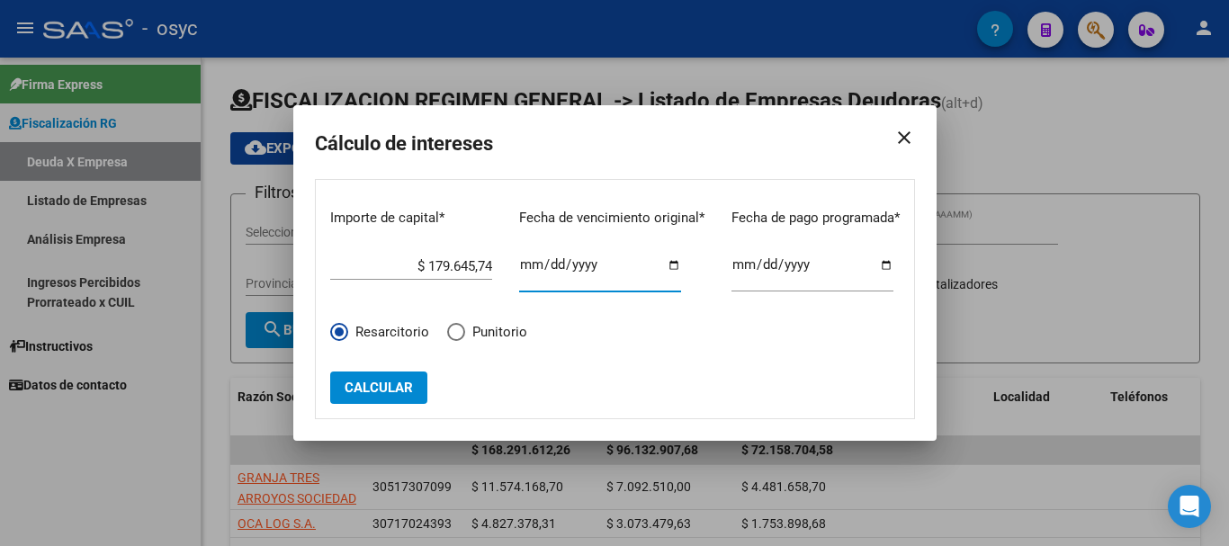
type input "[DATE]"
click at [386, 388] on span "Calcular" at bounding box center [378, 388] width 68 height 16
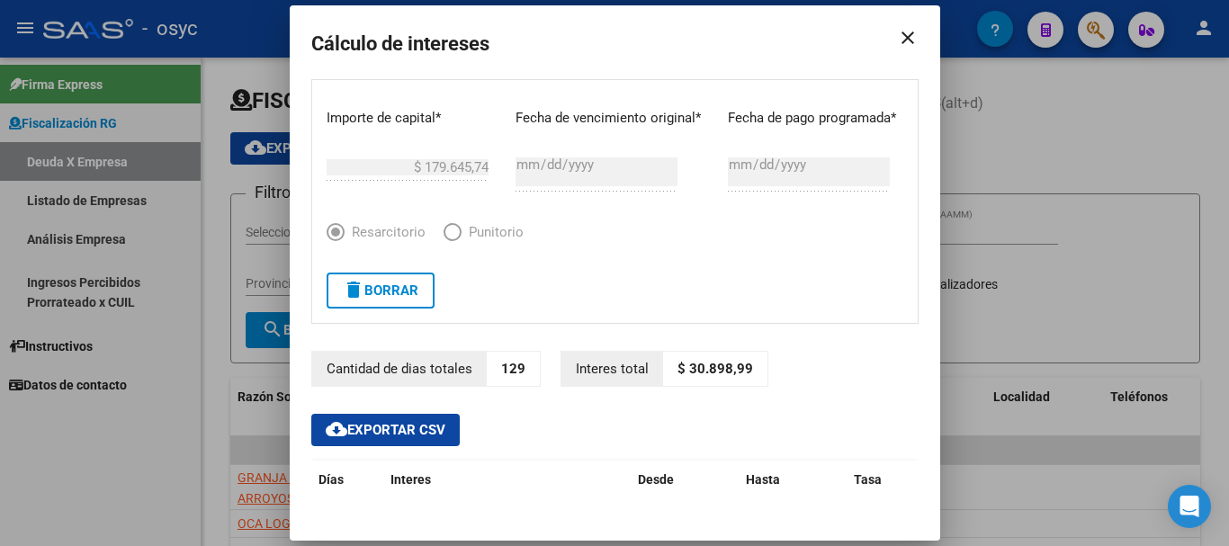
drag, startPoint x: 676, startPoint y: 363, endPoint x: 743, endPoint y: 366, distance: 66.6
click at [743, 366] on p "$ 30.898,99" at bounding box center [715, 369] width 104 height 35
copy p "30.898,99"
click at [387, 294] on span "delete Borrar" at bounding box center [381, 290] width 76 height 16
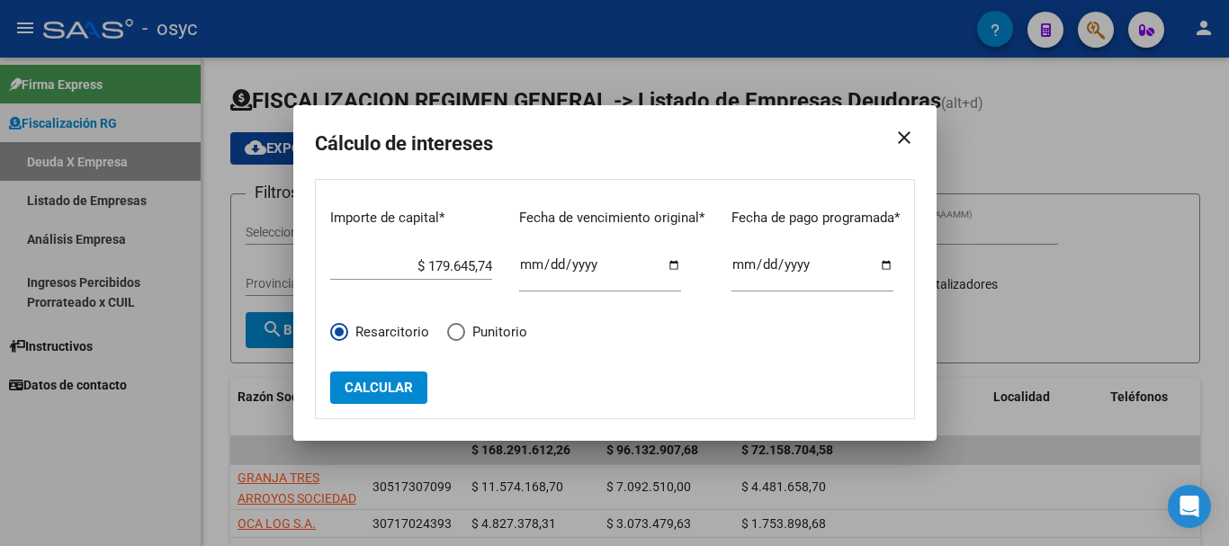
click at [433, 262] on input "$ 179.645,74" at bounding box center [411, 266] width 162 height 16
paste input "$ 150.613,20"
type input "$ 150.613,20"
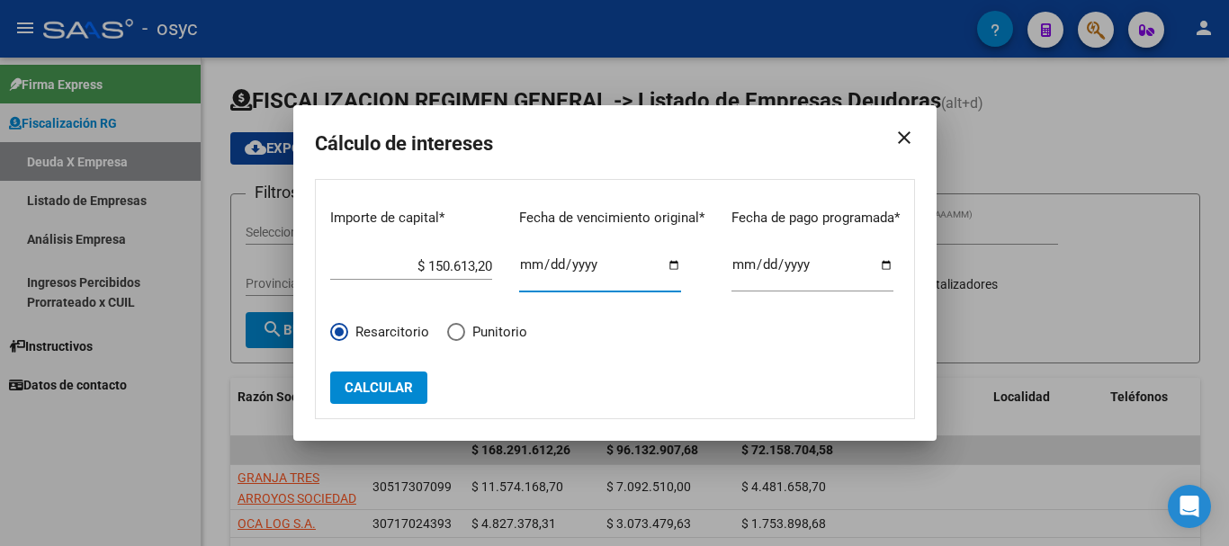
type input "[DATE]"
click at [353, 387] on span "Calcular" at bounding box center [378, 388] width 68 height 16
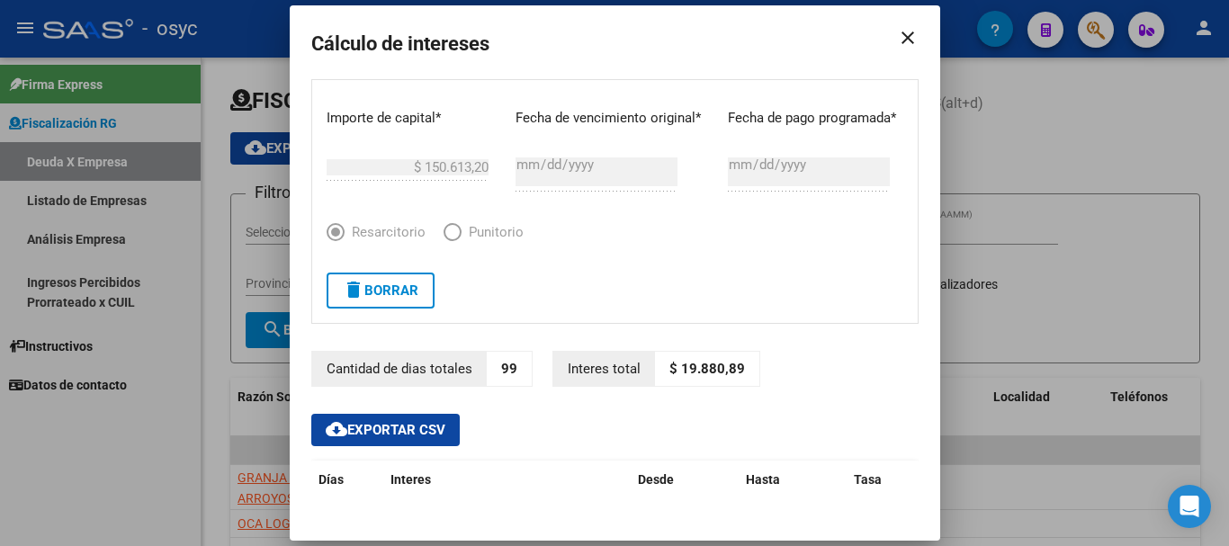
drag, startPoint x: 671, startPoint y: 369, endPoint x: 740, endPoint y: 369, distance: 69.3
click at [740, 369] on p "$ 19.880,89" at bounding box center [707, 369] width 104 height 35
click at [399, 280] on button "delete Borrar" at bounding box center [380, 291] width 108 height 36
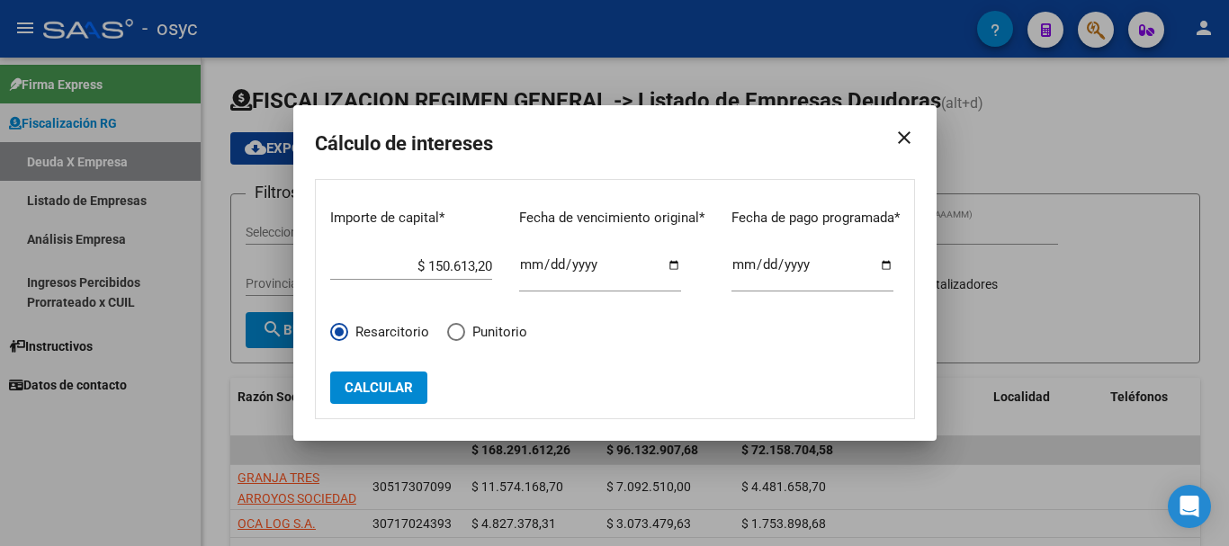
click at [437, 263] on input "$ 150.613,20" at bounding box center [411, 266] width 162 height 16
paste input "$ 176.972,04"
type input "$ 176.972,04"
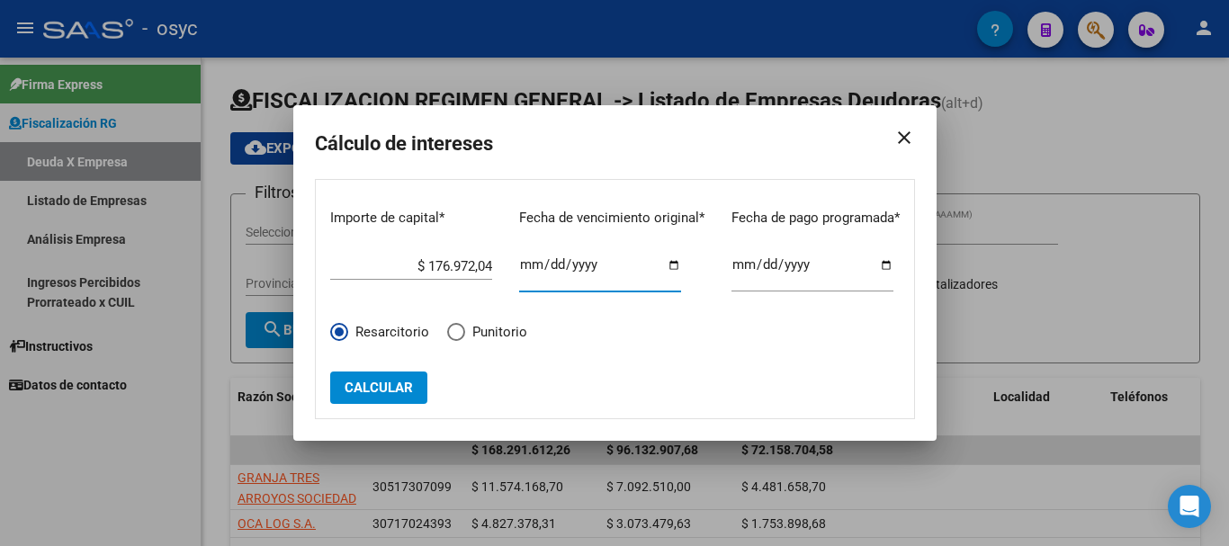
type input "[DATE]"
click at [394, 386] on span "Calcular" at bounding box center [378, 388] width 68 height 16
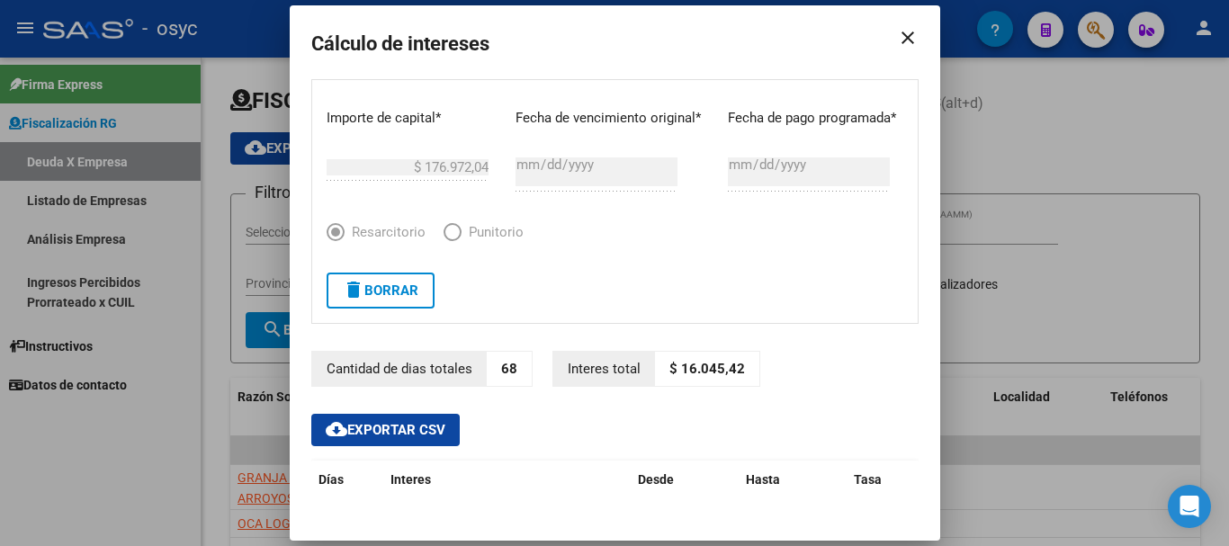
drag, startPoint x: 671, startPoint y: 371, endPoint x: 739, endPoint y: 371, distance: 68.4
click at [739, 371] on p "$ 16.045,42" at bounding box center [707, 369] width 104 height 35
click at [1149, 176] on div at bounding box center [614, 273] width 1229 height 546
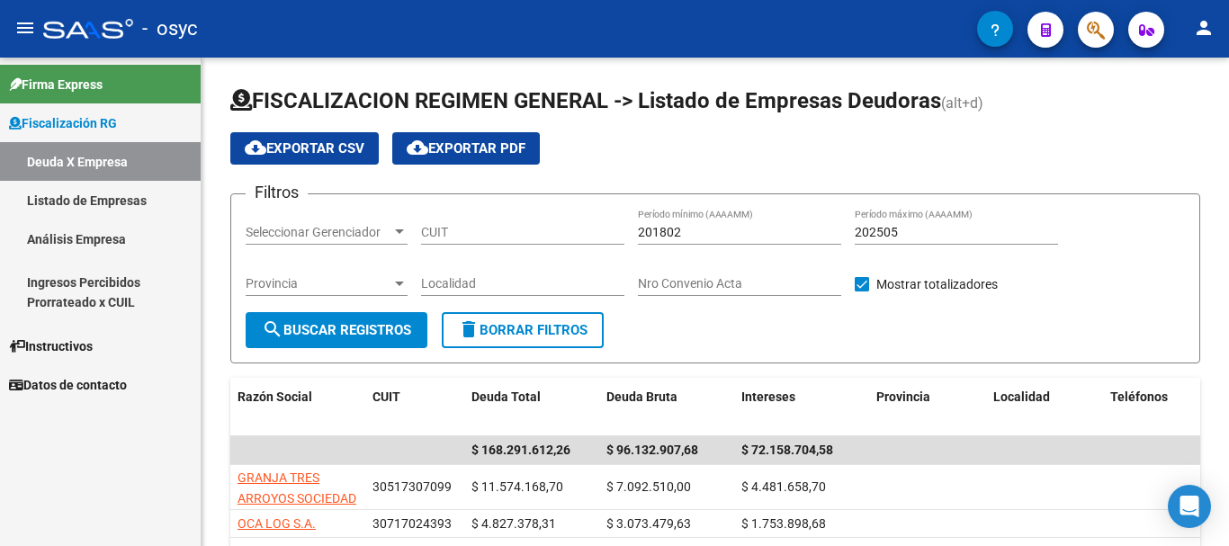
click at [110, 237] on link "Análisis Empresa" at bounding box center [100, 238] width 201 height 39
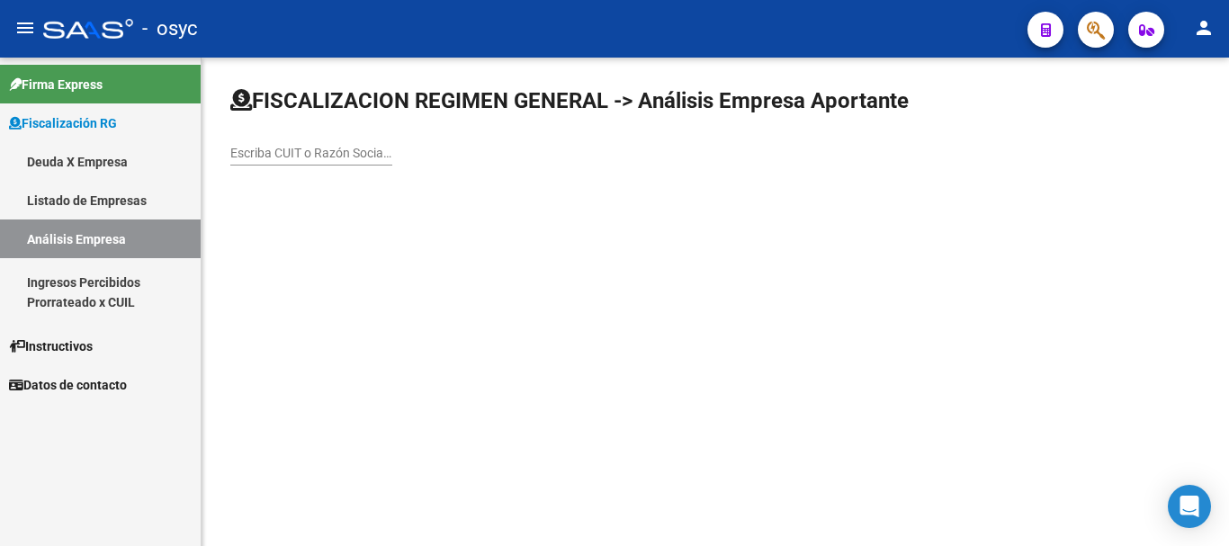
click at [300, 164] on div "Escriba CUIT o Razón Social para buscar" at bounding box center [311, 148] width 162 height 36
click at [320, 156] on input "Escriba CUIT o Razón Social para buscar" at bounding box center [311, 153] width 162 height 15
paste input "33714508909"
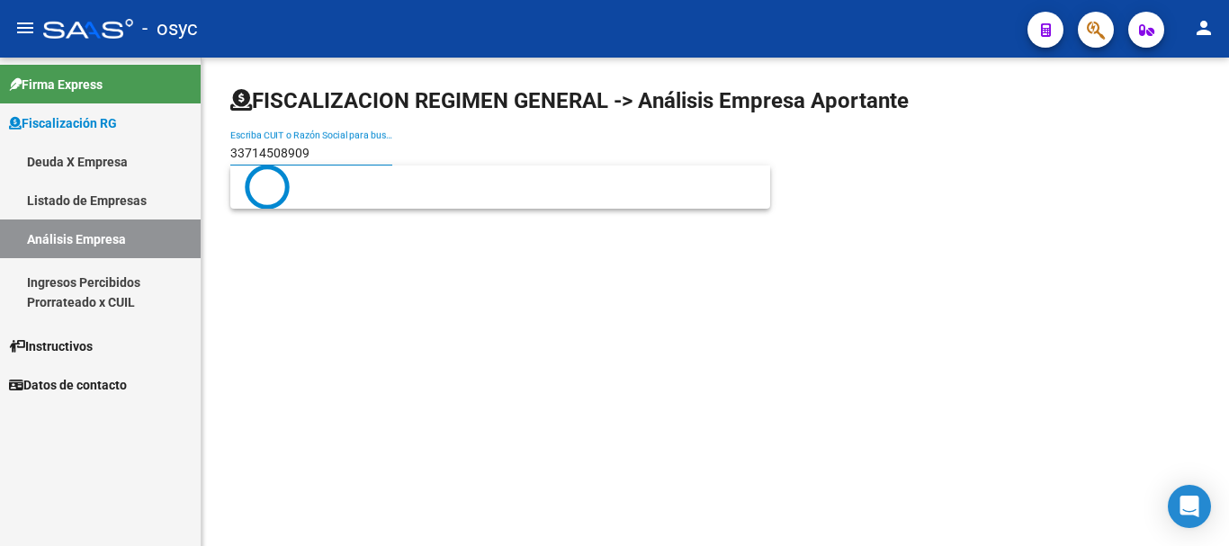
type input "33714508909"
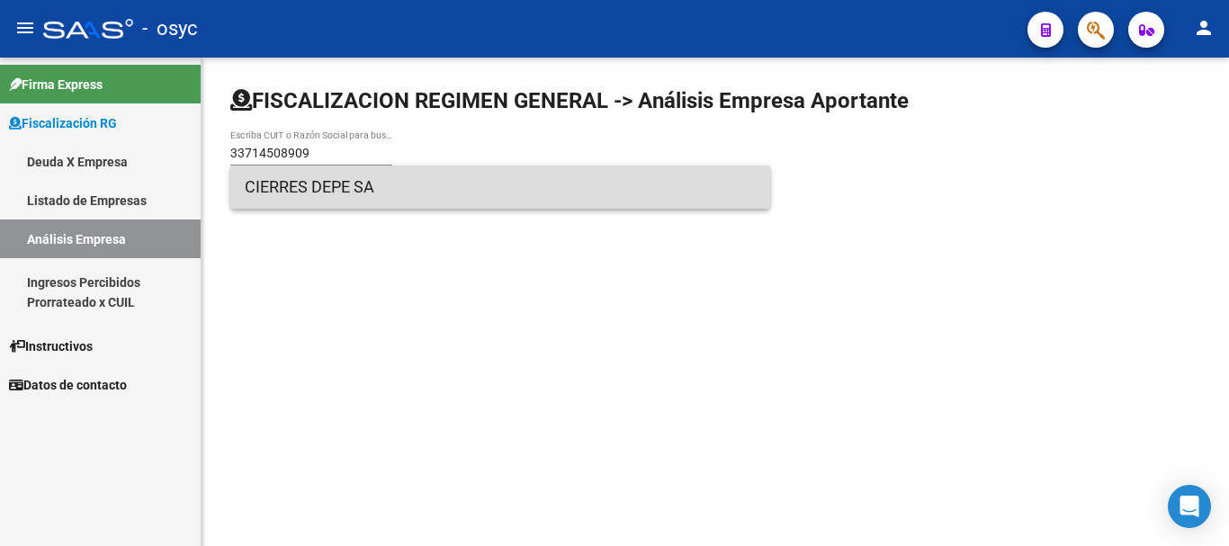
click at [353, 193] on span "CIERRES DEPE SA" at bounding box center [500, 186] width 511 height 43
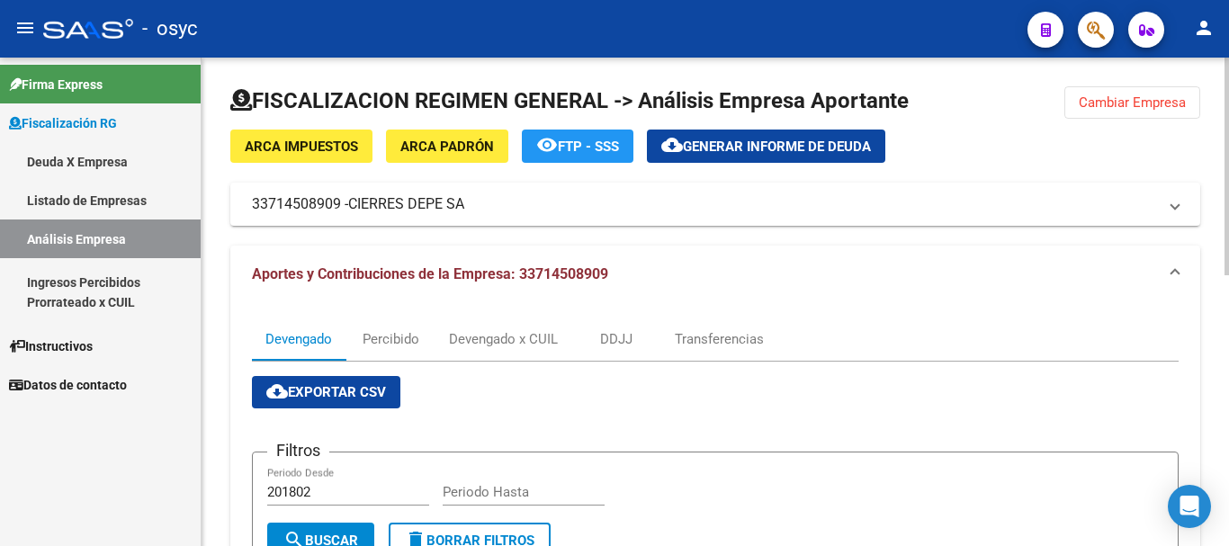
click at [788, 156] on button "cloud_download Generar informe de deuda" at bounding box center [766, 146] width 238 height 33
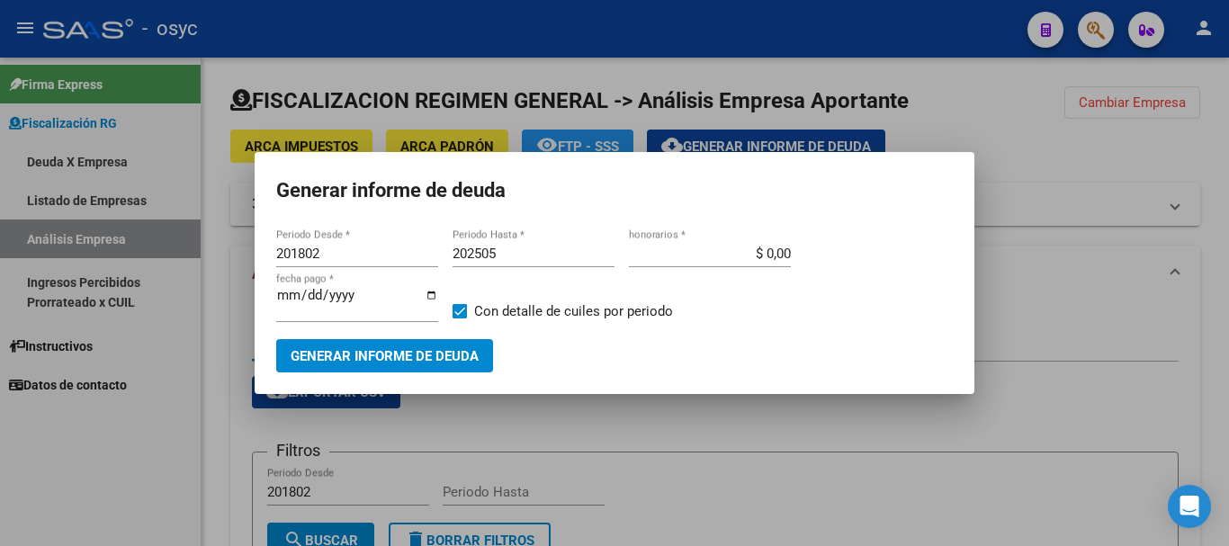
drag, startPoint x: 363, startPoint y: 254, endPoint x: 201, endPoint y: 251, distance: 161.9
click at [201, 251] on div "Generar informe de deuda 201802 Periodo Desde * 202505 Periodo Hasta * $ 0,00 h…" at bounding box center [614, 273] width 1229 height 546
drag, startPoint x: 339, startPoint y: 248, endPoint x: 147, endPoint y: 248, distance: 191.6
click at [147, 248] on div "Generar informe de deuda 201802 Periodo Desde * 202505 Periodo Hasta * $ 0,00 h…" at bounding box center [614, 273] width 1229 height 546
type input "202502"
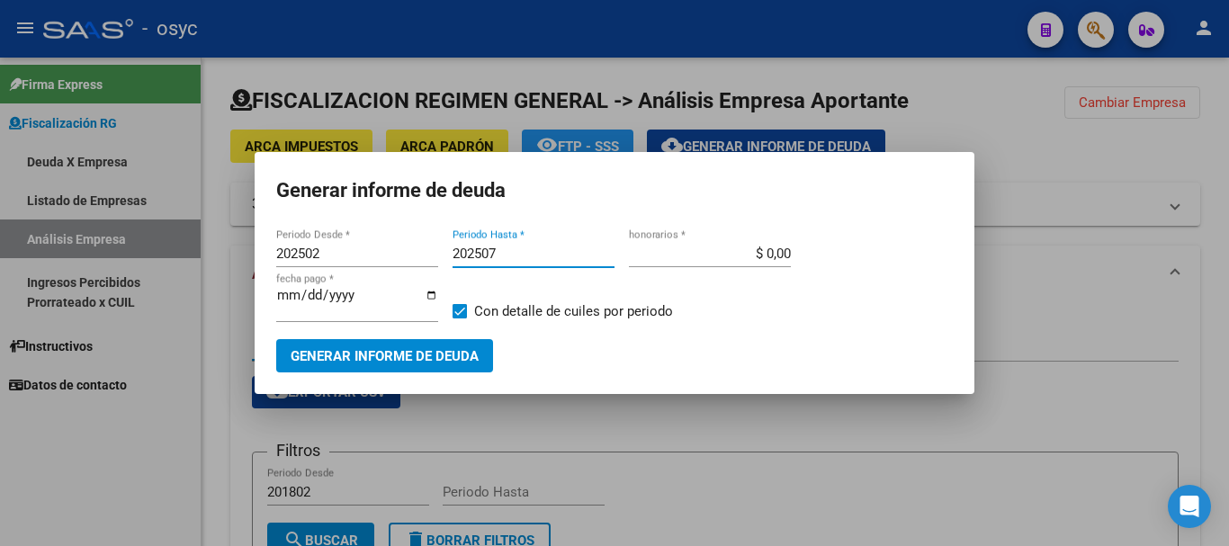
type input "202507"
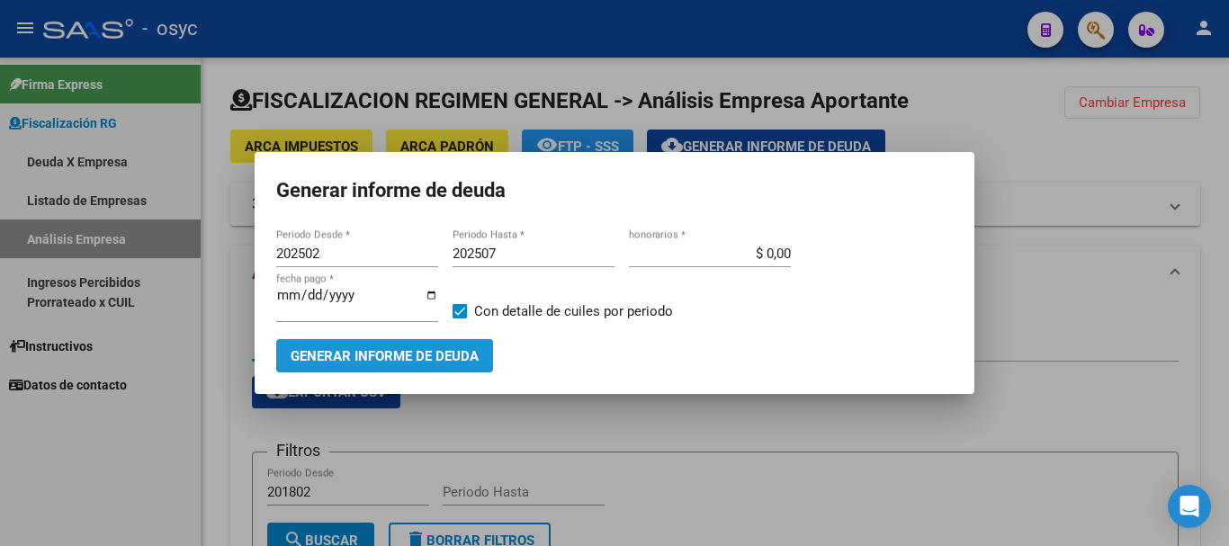
click at [468, 349] on span "Generar informe de deuda" at bounding box center [384, 356] width 188 height 16
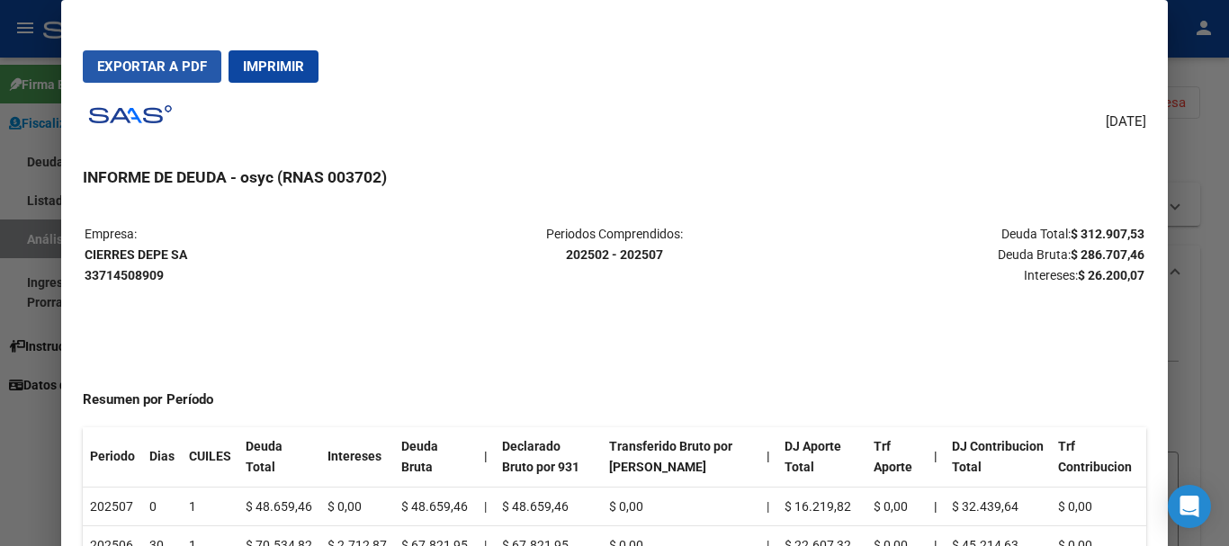
click at [198, 66] on span "Exportar a PDF" at bounding box center [152, 66] width 110 height 16
drag, startPoint x: 1064, startPoint y: 230, endPoint x: 1127, endPoint y: 230, distance: 63.0
click at [1127, 230] on strong "$ 312.907,53" at bounding box center [1107, 234] width 74 height 14
click at [130, 271] on strong "CIERRES DEPE SA 33714508909" at bounding box center [136, 264] width 103 height 35
